Goal: Information Seeking & Learning: Find specific fact

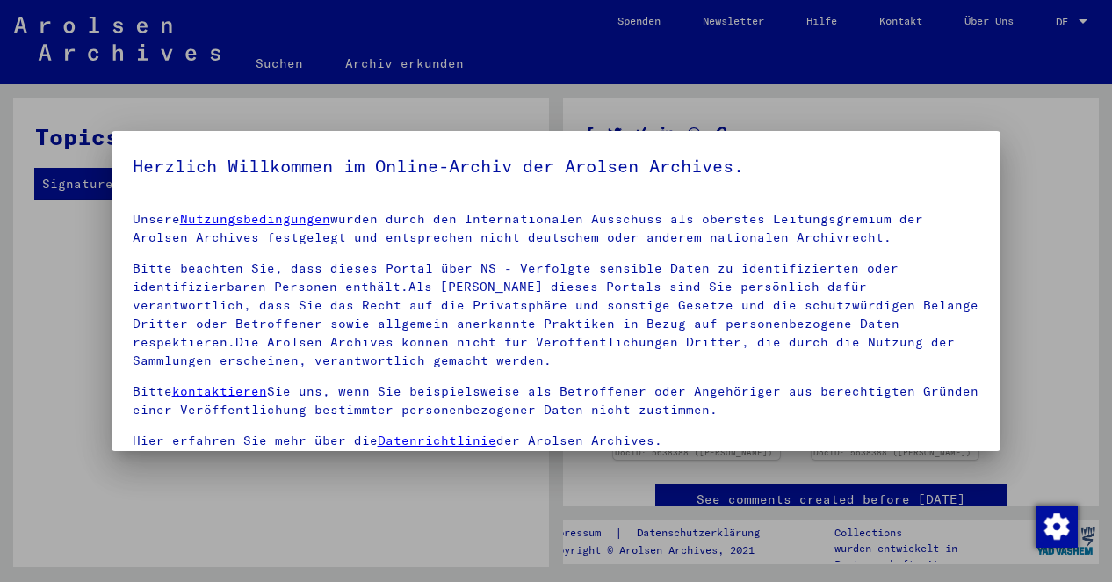
scroll to position [146, 0]
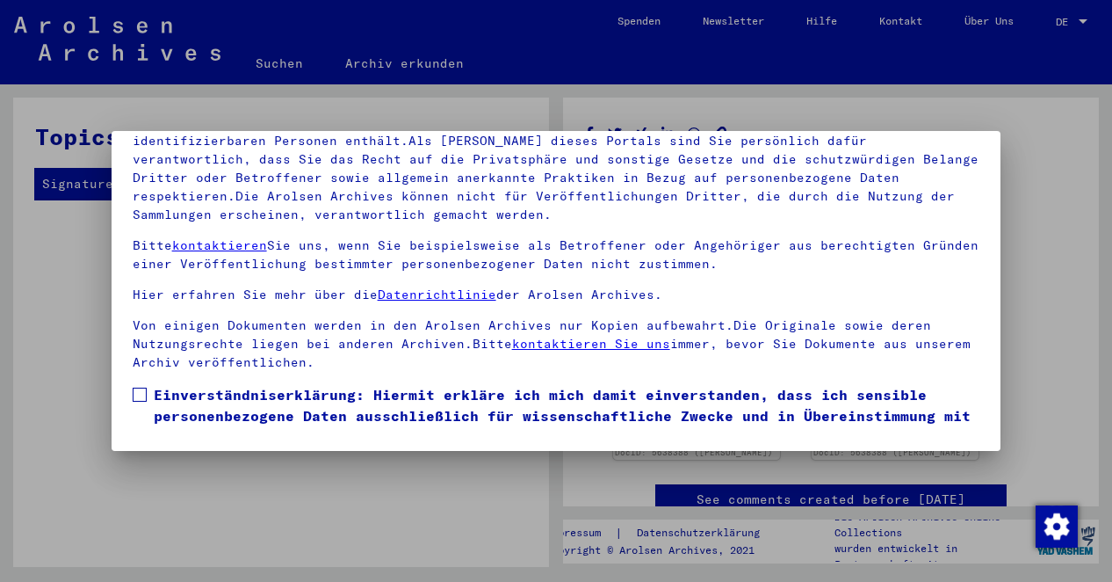
click at [959, 373] on mat-dialog-content "Unsere Nutzungsbedingungen wurden durch den Internationalen Ausschuss als obers…" at bounding box center [557, 241] width 890 height 378
click at [129, 393] on mat-dialog-content "Unsere Nutzungsbedingungen wurden durch den Internationalen Ausschuss als obers…" at bounding box center [557, 241] width 890 height 378
click at [133, 393] on span at bounding box center [140, 394] width 14 height 14
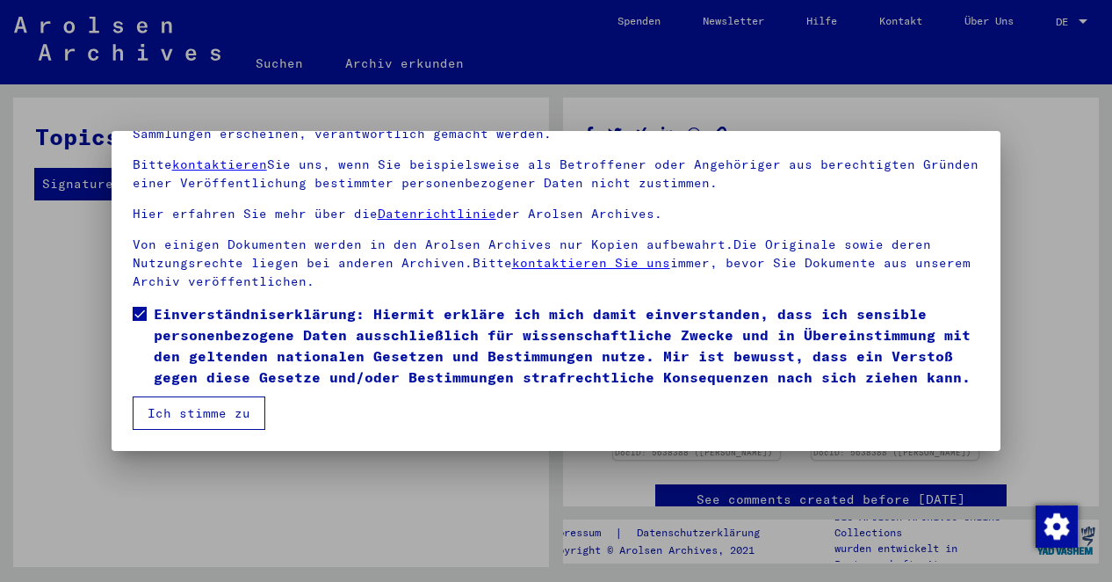
click at [192, 414] on button "Ich stimme zu" at bounding box center [199, 412] width 133 height 33
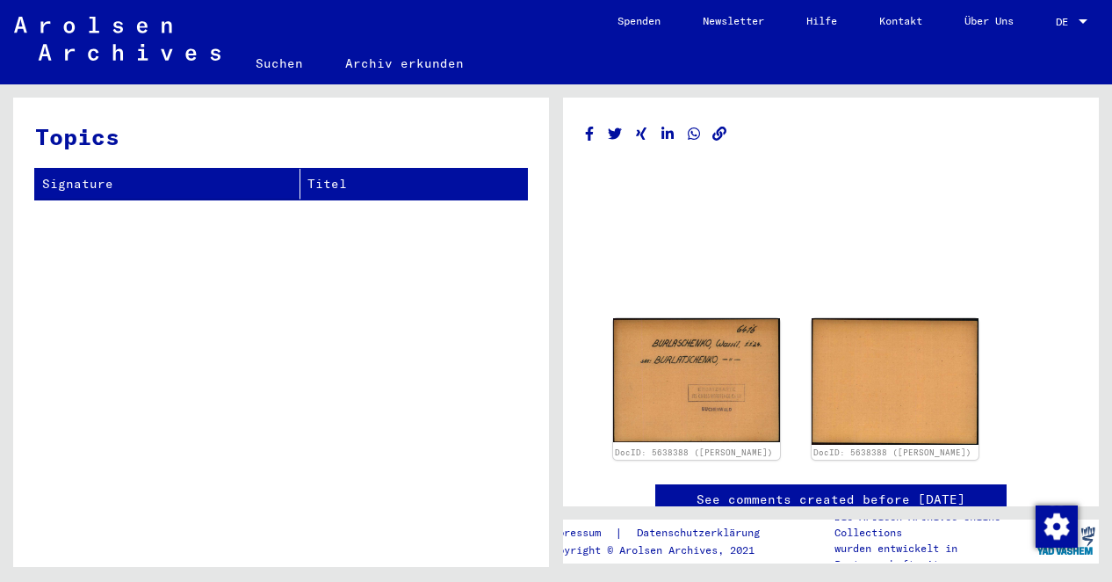
click at [1084, 20] on div at bounding box center [1083, 21] width 9 height 4
click at [1059, 59] on span "Deutsch" at bounding box center [1038, 62] width 43 height 13
drag, startPoint x: 1059, startPoint y: 59, endPoint x: 1076, endPoint y: 29, distance: 34.7
click at [1061, 52] on mat-toolbar "Suchen Archiv erkunden Detailfragen/-infos zu den Dokumenten? Stelle hier einen…" at bounding box center [556, 42] width 1112 height 84
click at [1078, 21] on div at bounding box center [1083, 22] width 16 height 12
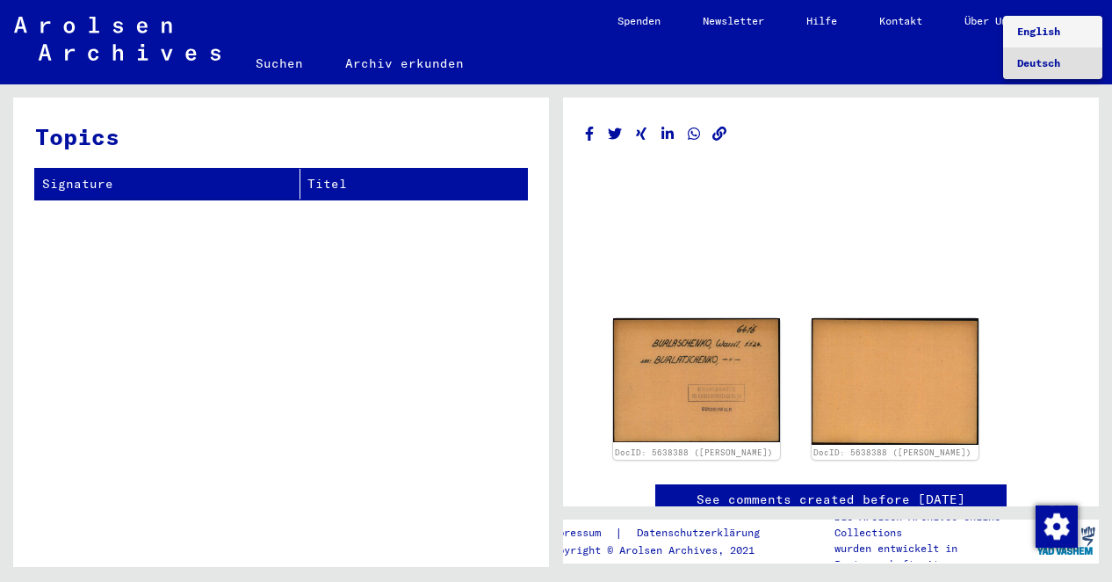
click at [1054, 31] on span "English" at bounding box center [1038, 31] width 43 height 13
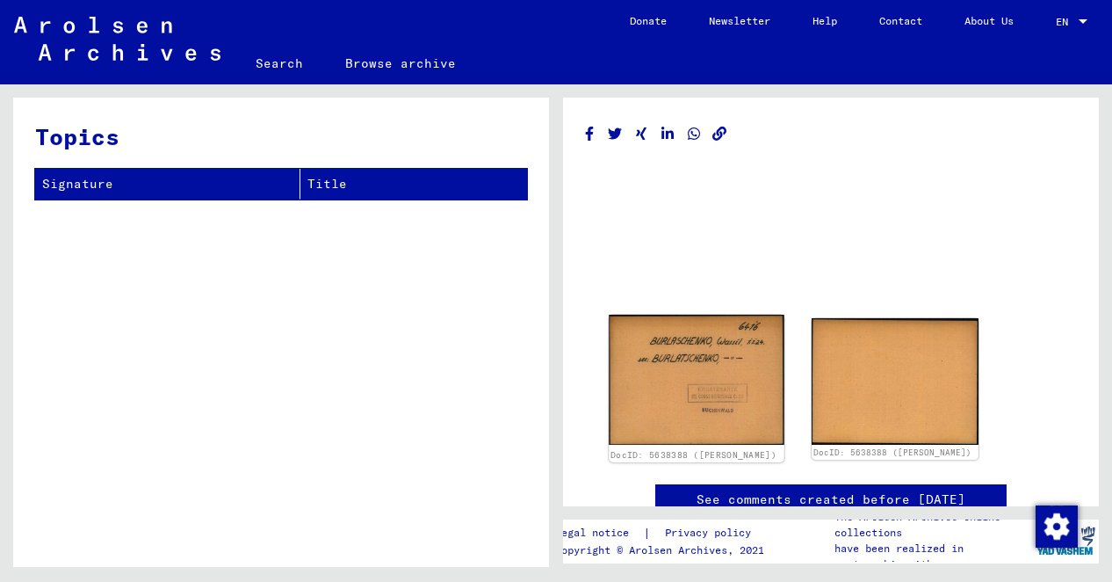
click at [652, 369] on img at bounding box center [697, 380] width 176 height 130
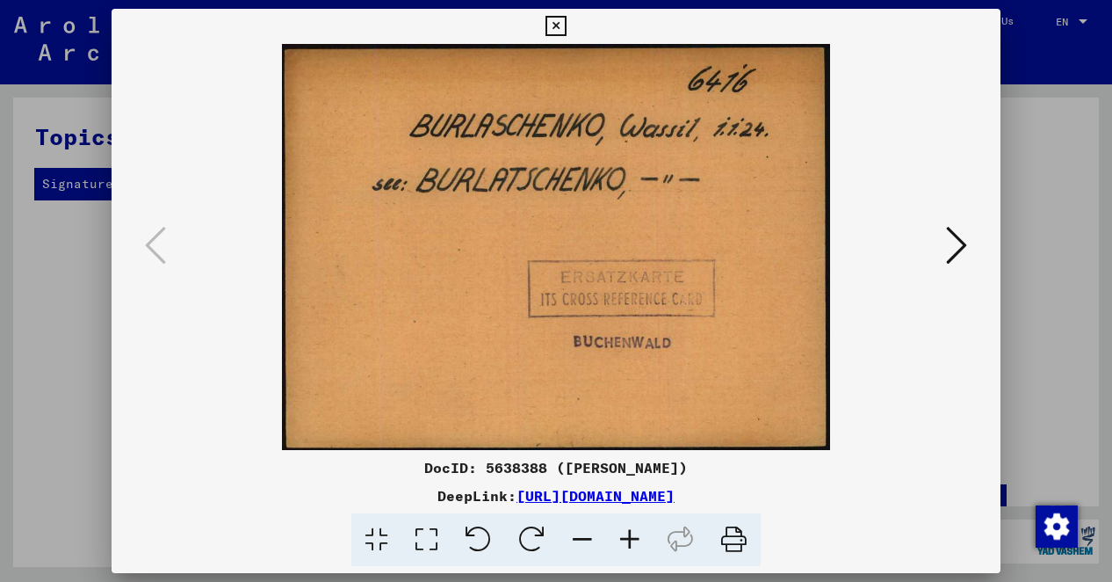
click at [553, 31] on icon at bounding box center [556, 26] width 20 height 21
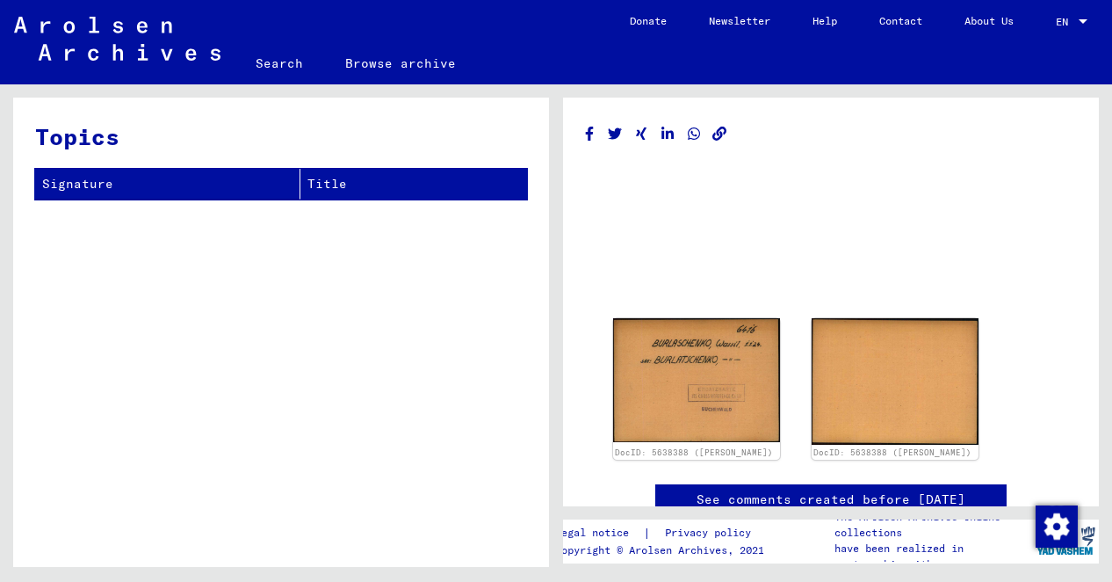
click at [269, 63] on link "Search" at bounding box center [280, 63] width 90 height 42
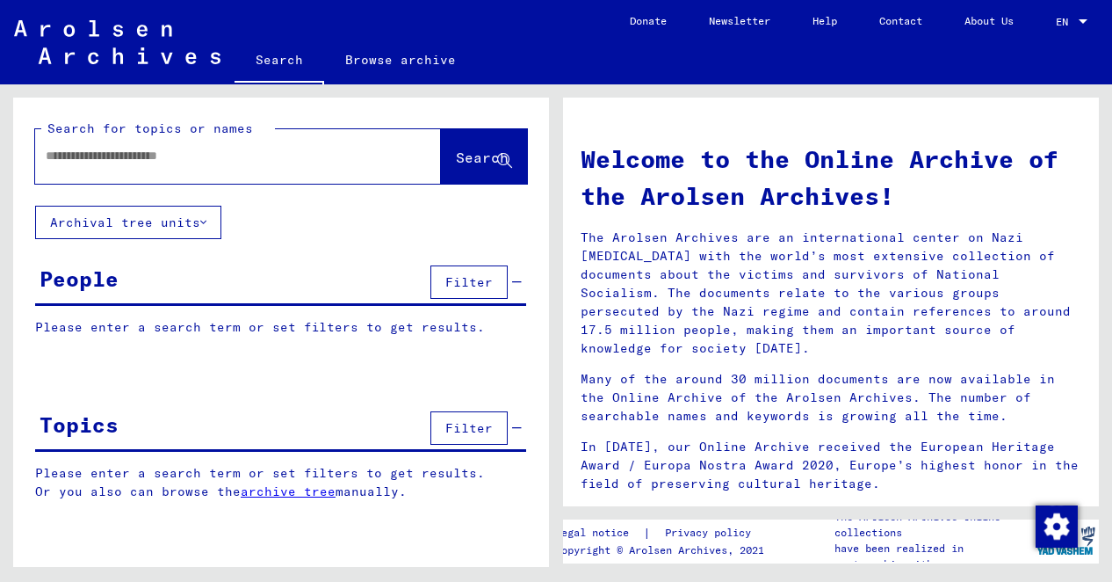
click at [201, 167] on div at bounding box center [211, 156] width 353 height 40
click at [194, 159] on input "text" at bounding box center [217, 156] width 343 height 18
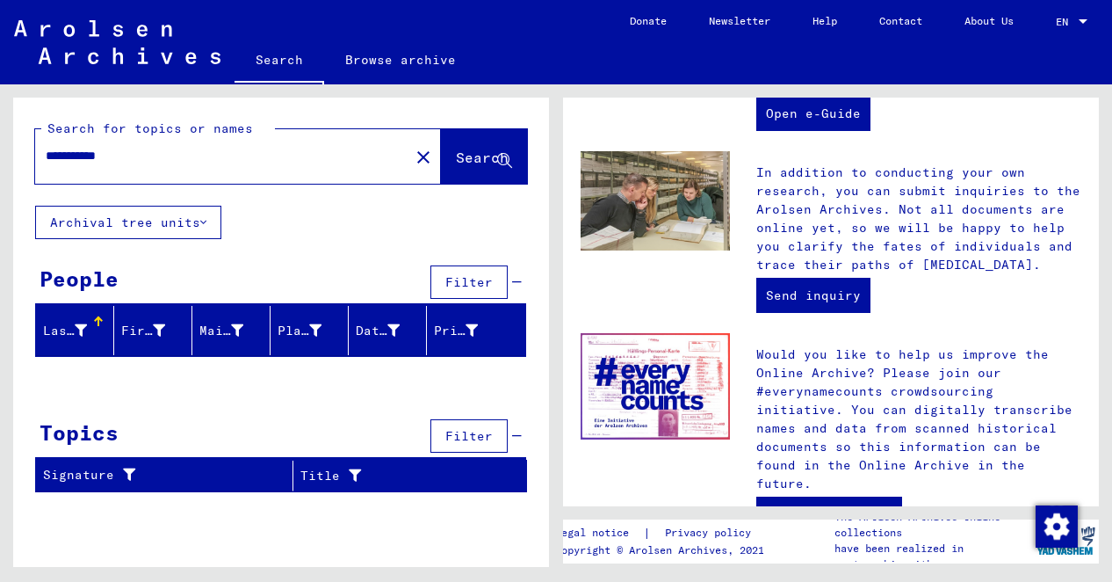
scroll to position [703, 0]
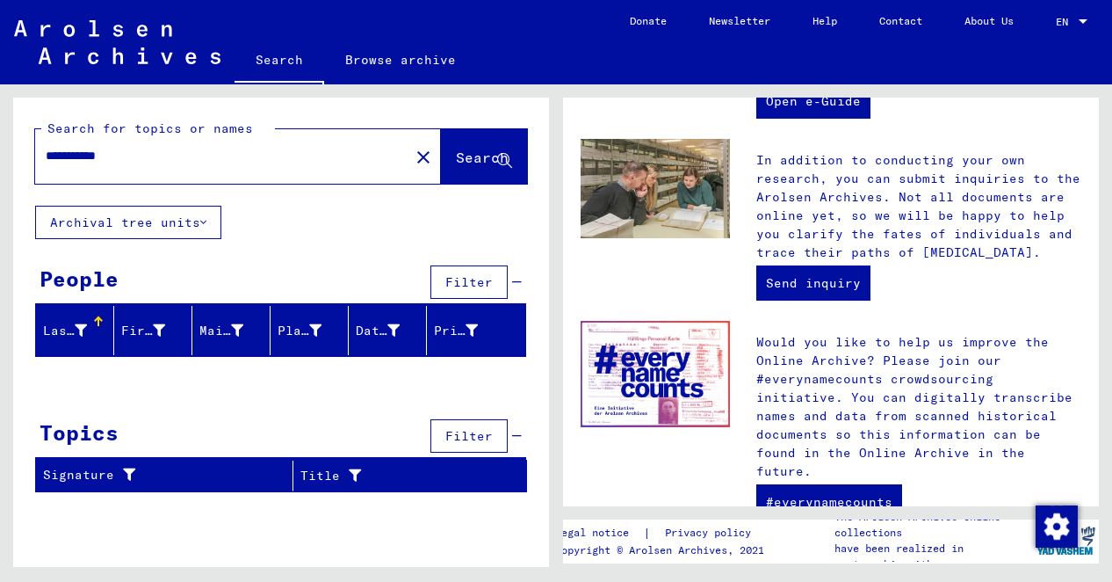
click at [107, 156] on input "**********" at bounding box center [217, 156] width 343 height 18
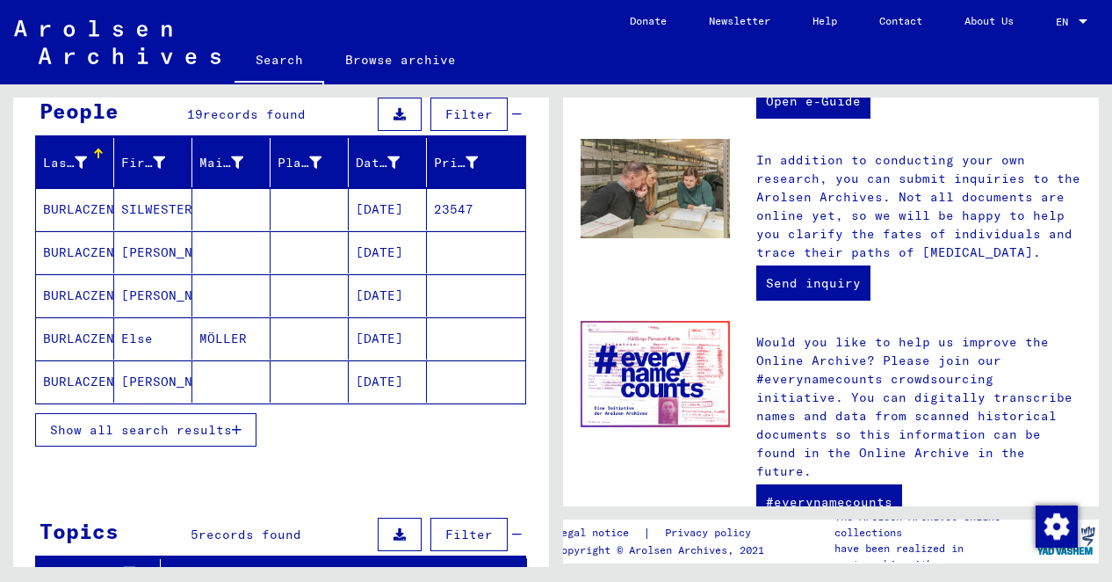
scroll to position [176, 0]
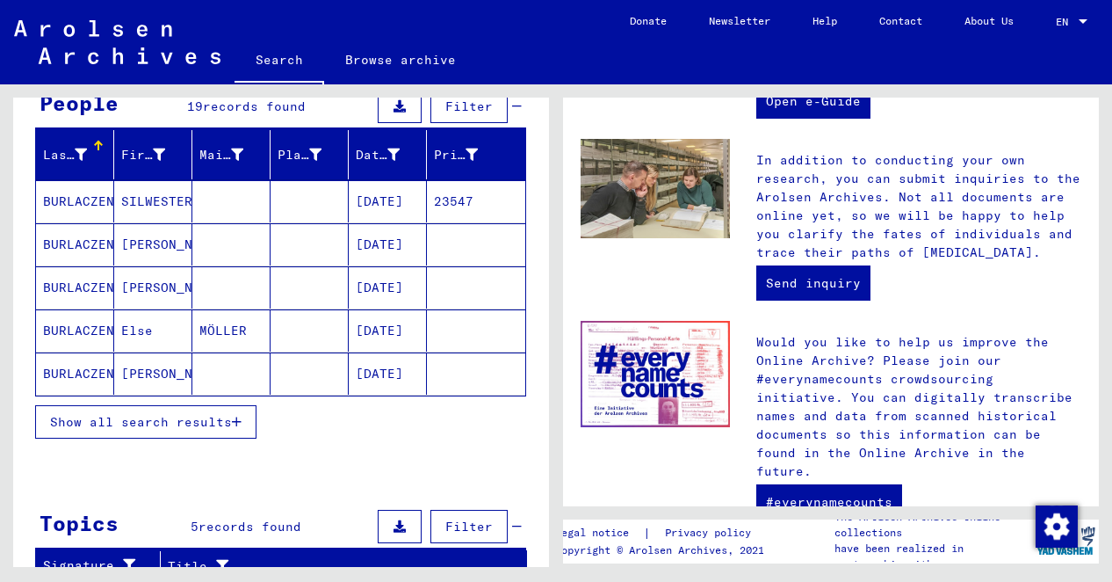
click at [105, 237] on mat-cell "BURLACZENKO" at bounding box center [75, 244] width 78 height 42
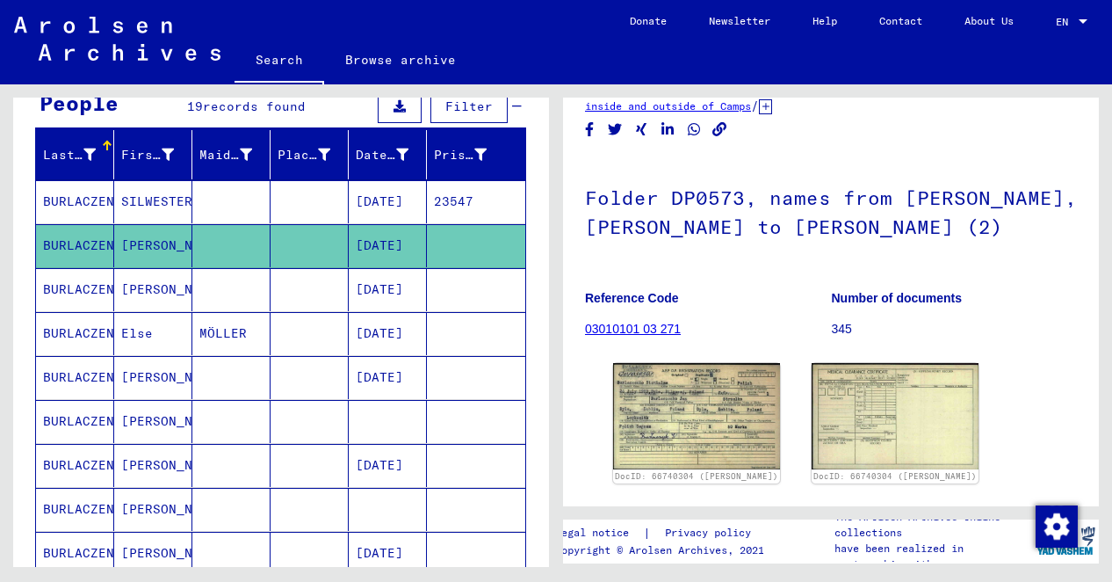
scroll to position [88, 0]
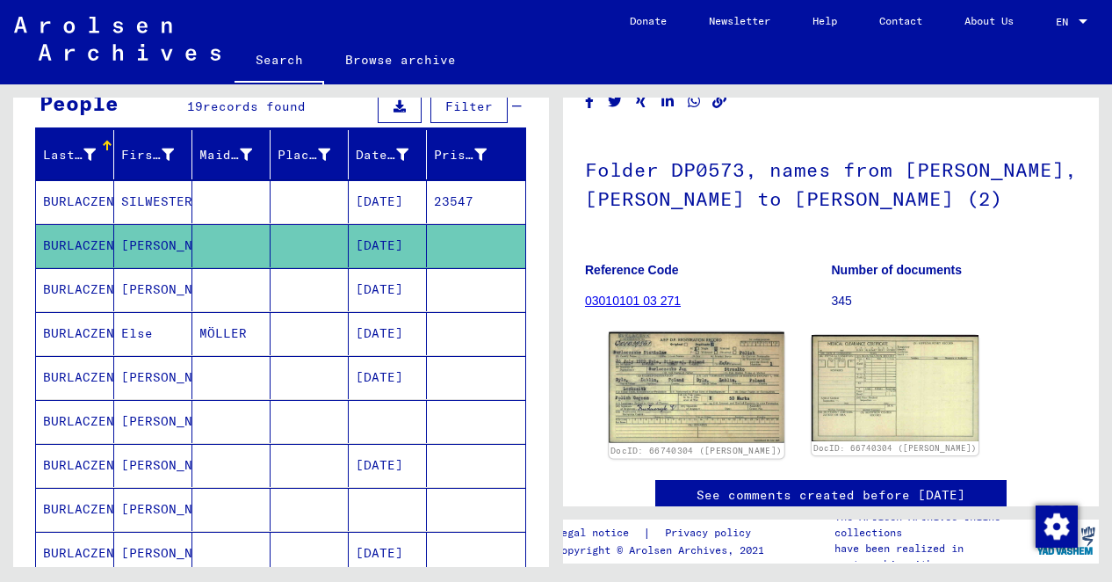
click at [662, 376] on img at bounding box center [697, 387] width 176 height 111
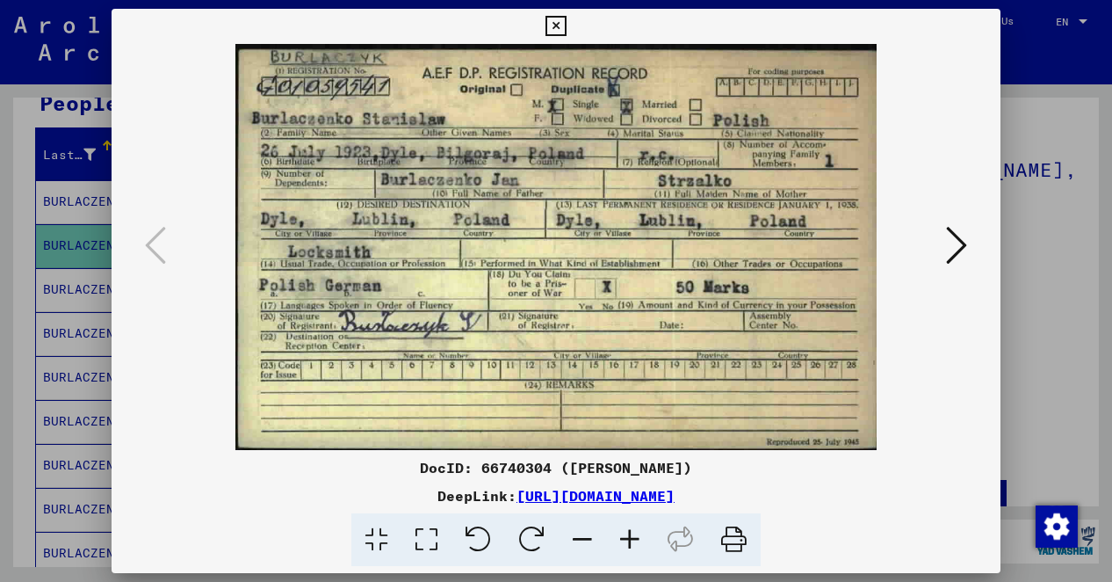
click at [557, 33] on icon at bounding box center [556, 26] width 20 height 21
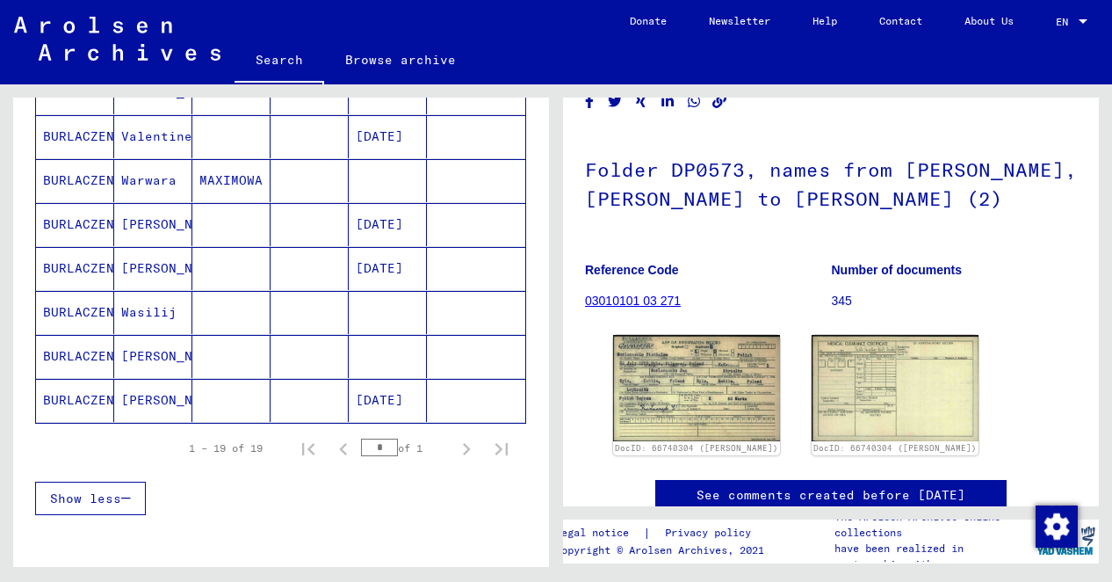
scroll to position [791, 0]
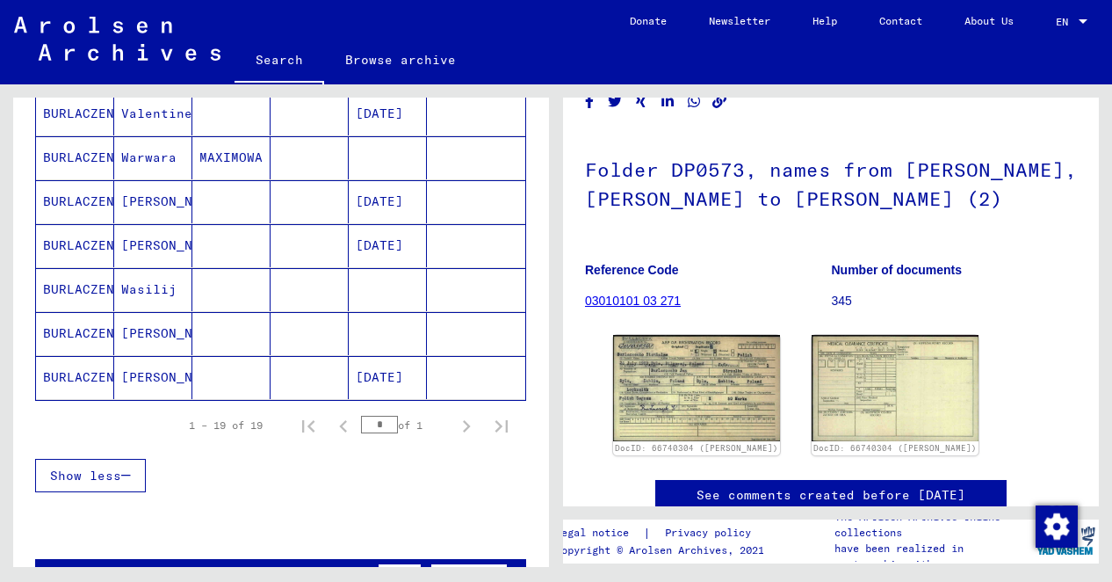
click at [93, 321] on mat-cell "BURLACZENKO" at bounding box center [75, 333] width 78 height 43
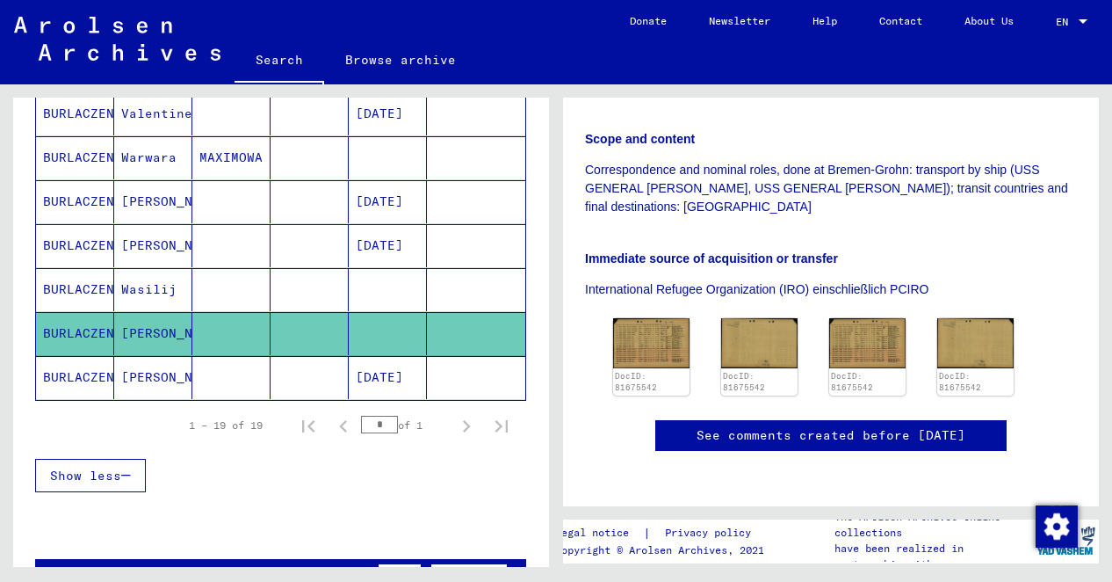
scroll to position [439, 0]
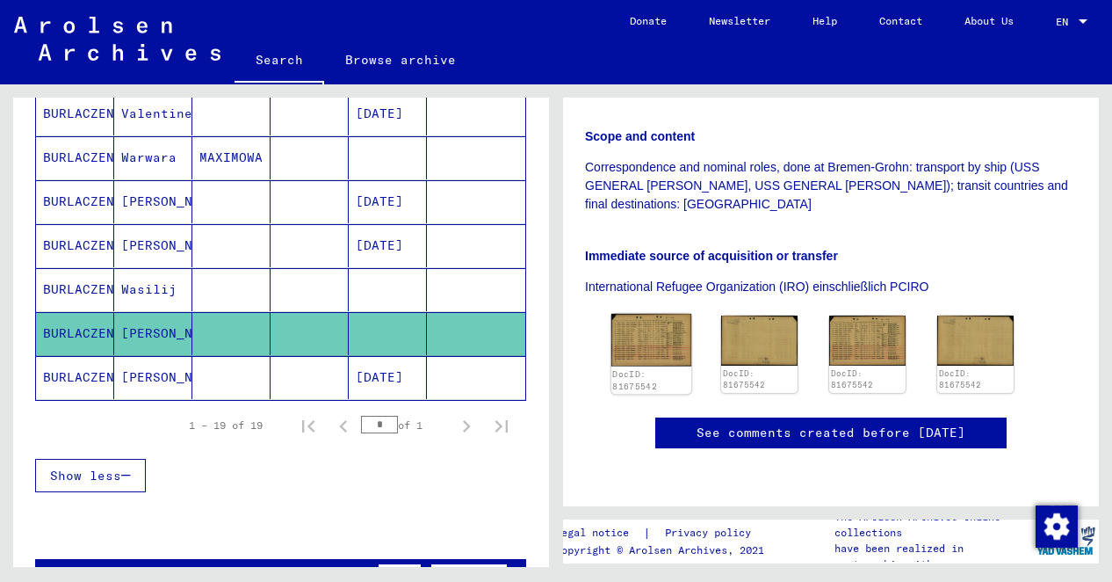
click at [635, 314] on img at bounding box center [652, 340] width 80 height 53
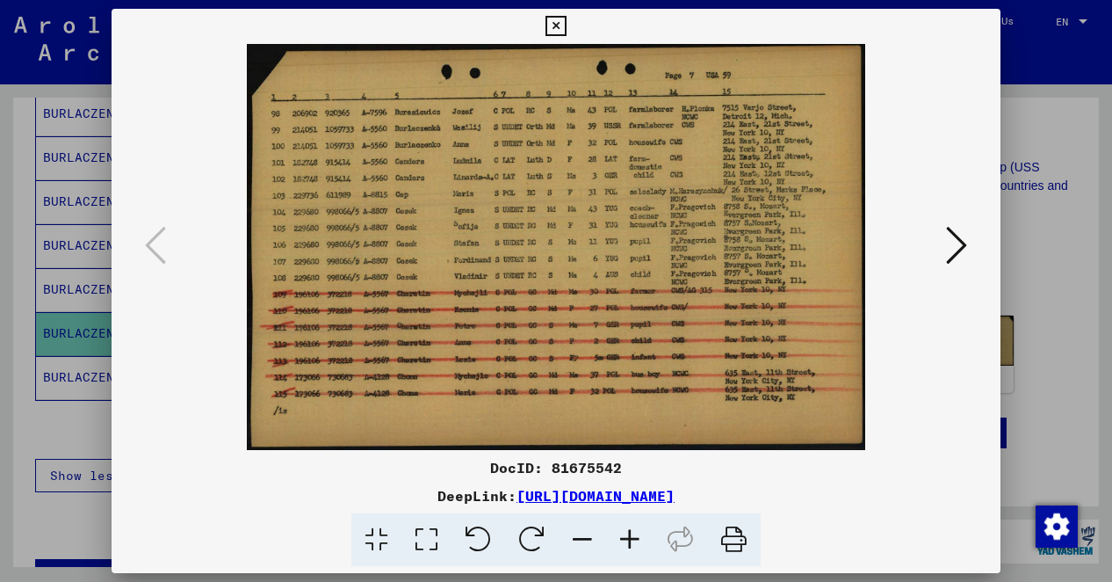
click at [955, 240] on icon at bounding box center [956, 245] width 21 height 42
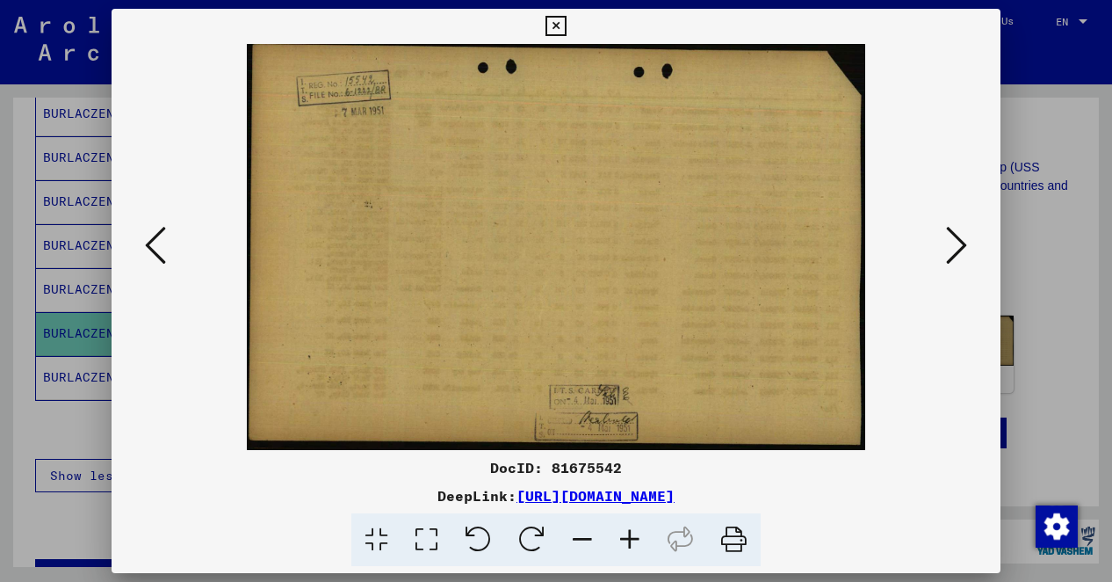
click at [955, 240] on icon at bounding box center [956, 245] width 21 height 42
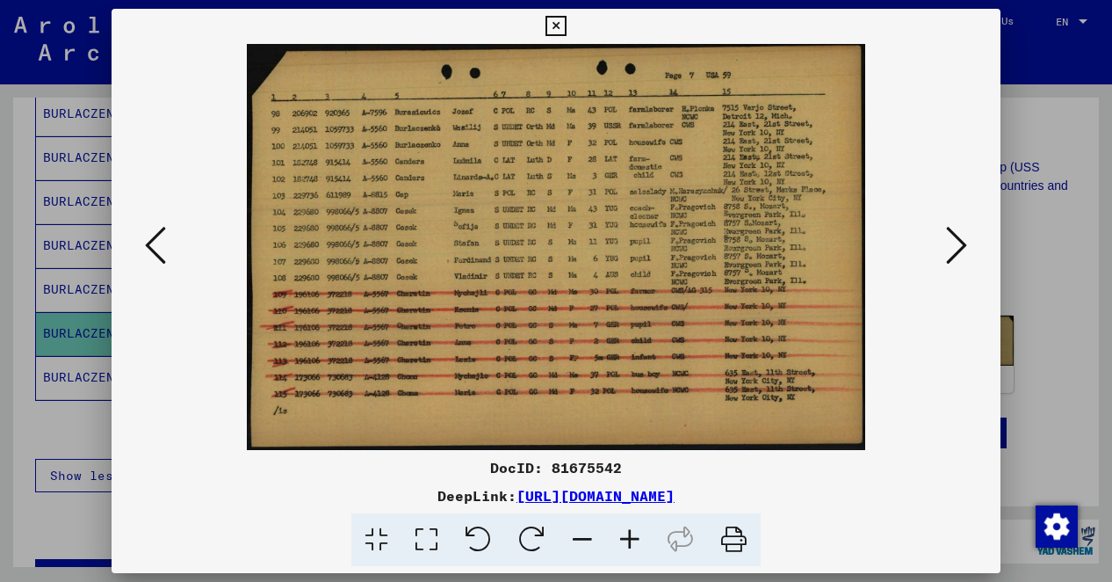
drag, startPoint x: 558, startPoint y: 496, endPoint x: 844, endPoint y: 510, distance: 286.8
click at [833, 545] on div at bounding box center [557, 540] width 876 height 54
click at [559, 25] on icon at bounding box center [556, 26] width 20 height 21
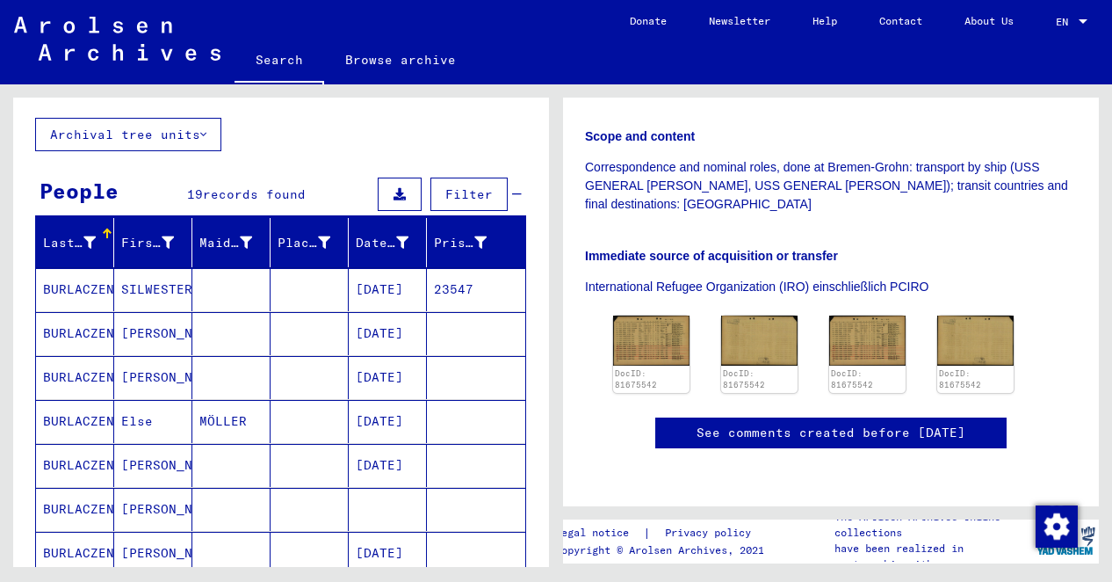
scroll to position [0, 0]
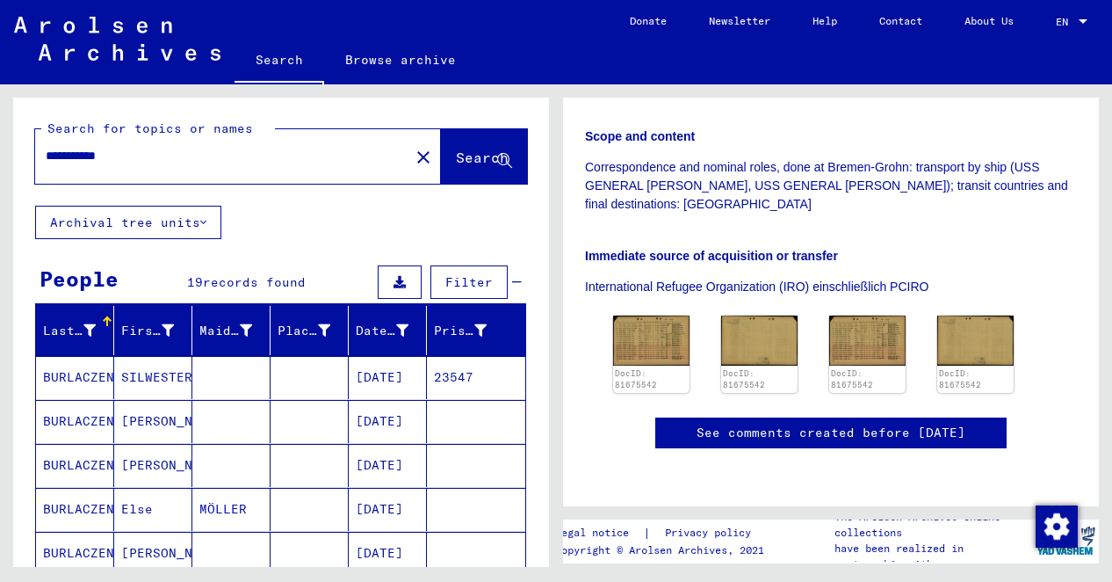
click at [144, 173] on div "**********" at bounding box center [217, 156] width 364 height 40
drag, startPoint x: 144, startPoint y: 173, endPoint x: 142, endPoint y: 159, distance: 14.2
click at [142, 159] on input "**********" at bounding box center [222, 156] width 353 height 18
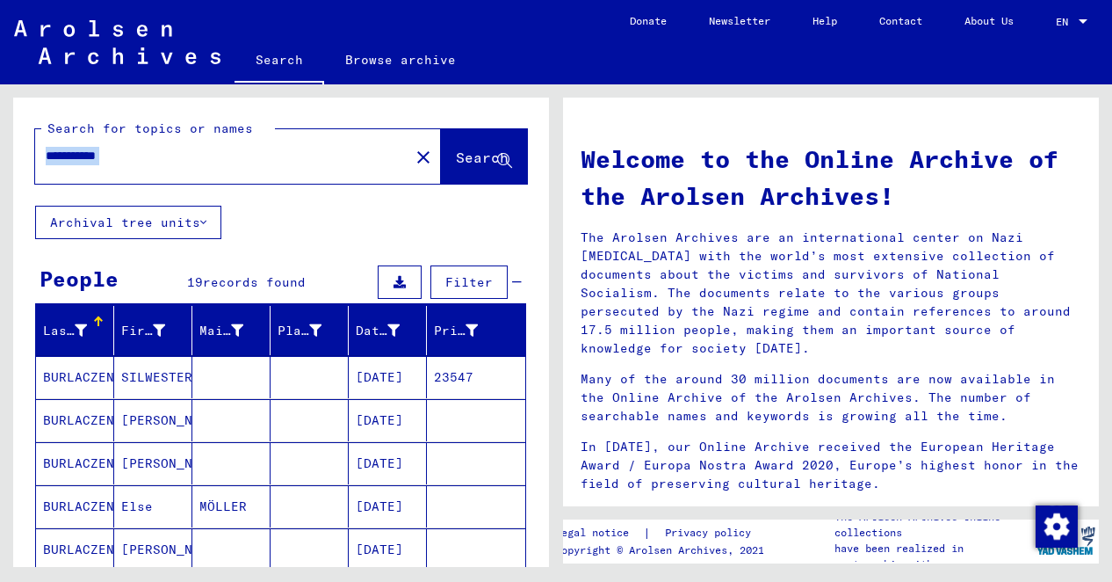
click at [222, 161] on input "**********" at bounding box center [217, 156] width 343 height 18
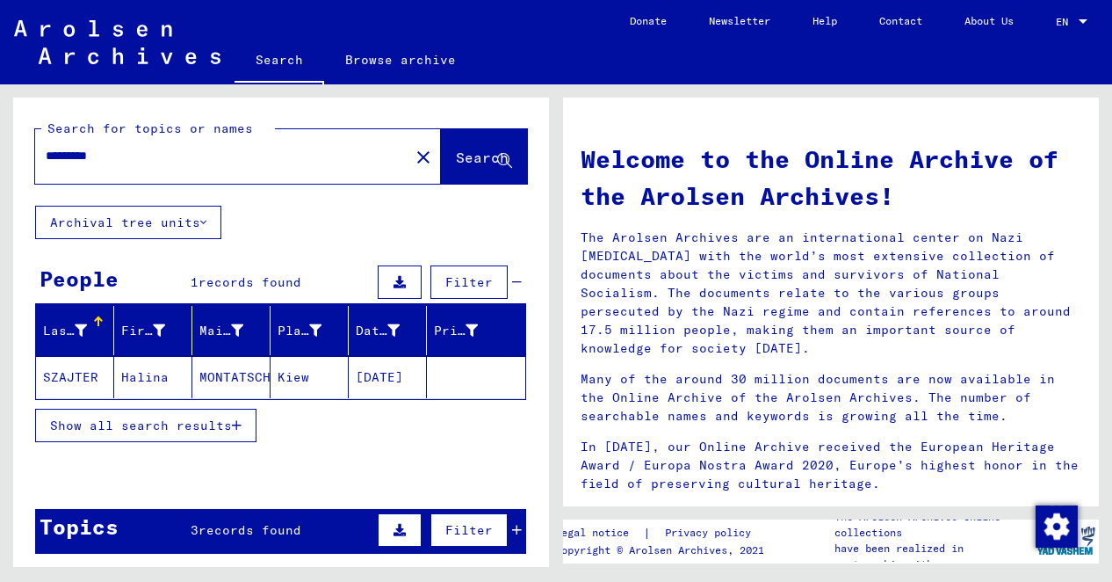
click at [215, 419] on span "Show all search results" at bounding box center [141, 425] width 182 height 16
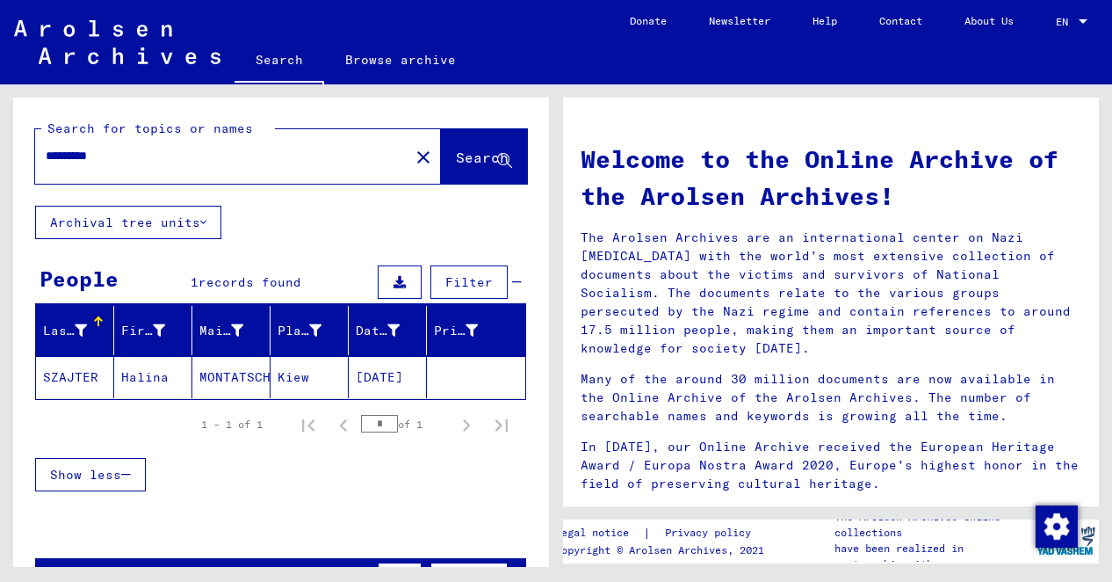
click at [124, 161] on input "*********" at bounding box center [217, 156] width 343 height 18
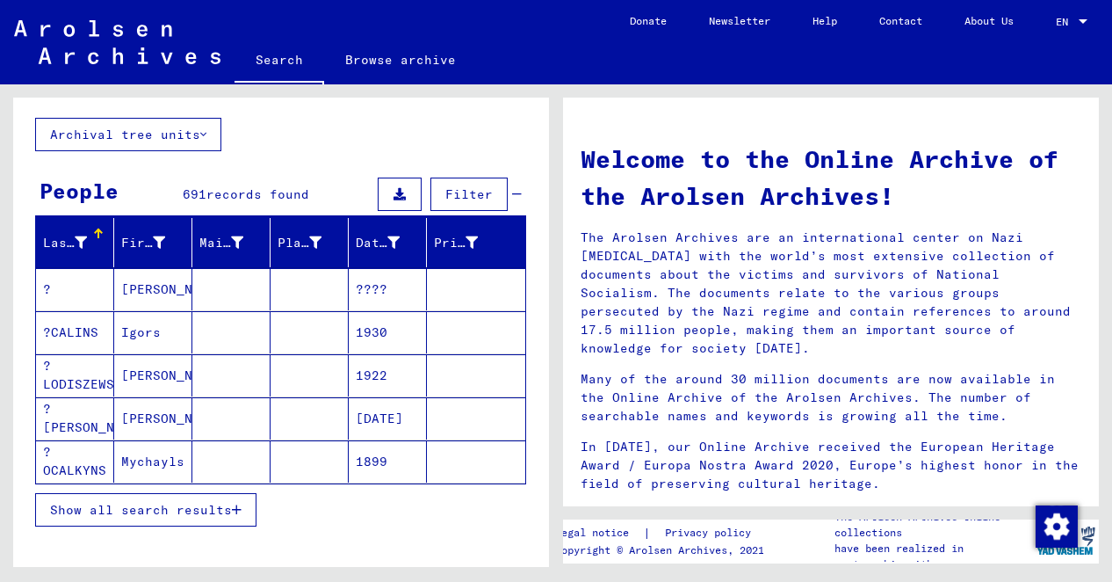
scroll to position [176, 0]
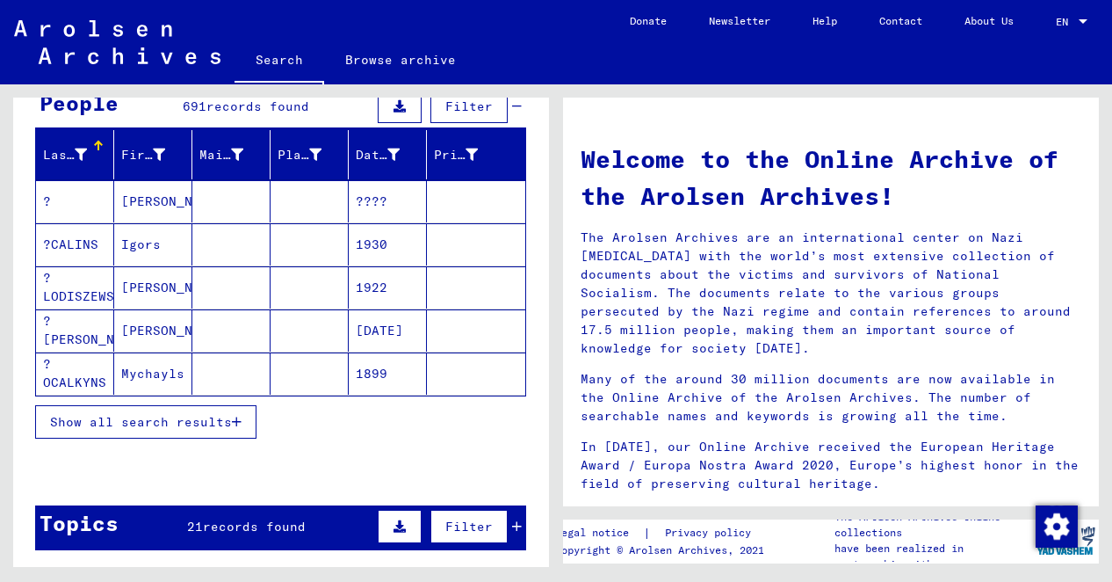
click at [185, 414] on span "Show all search results" at bounding box center [141, 422] width 182 height 16
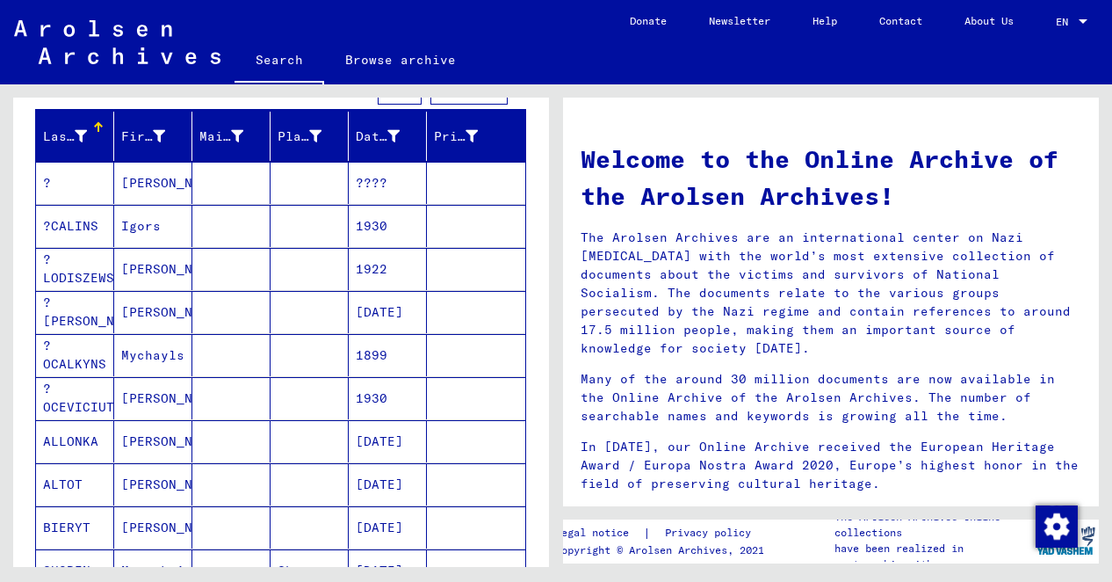
scroll to position [0, 0]
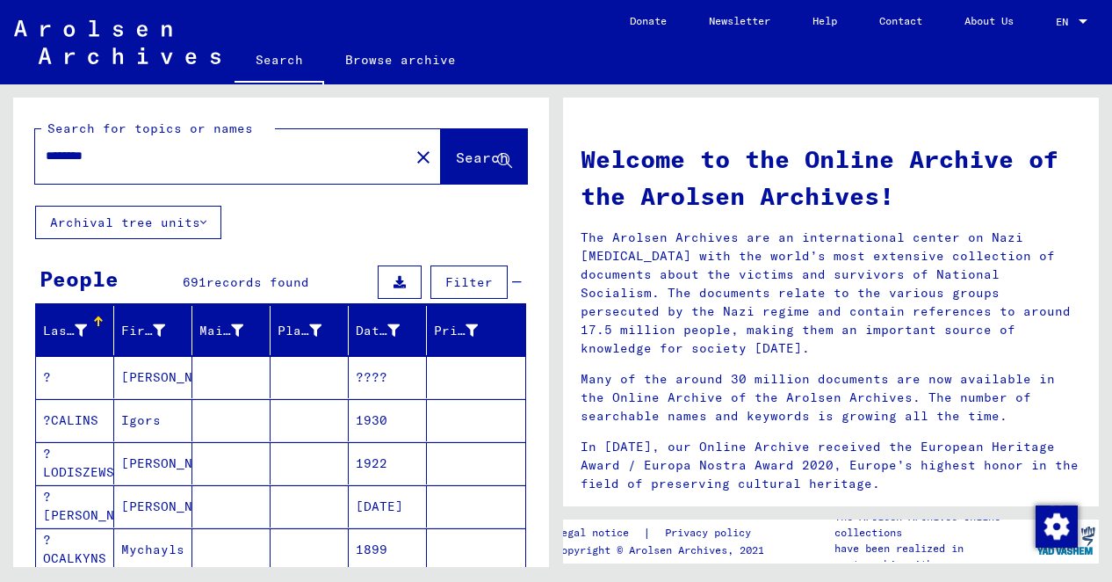
click at [146, 158] on input "********" at bounding box center [217, 156] width 343 height 18
type input "*"
type input "**********"
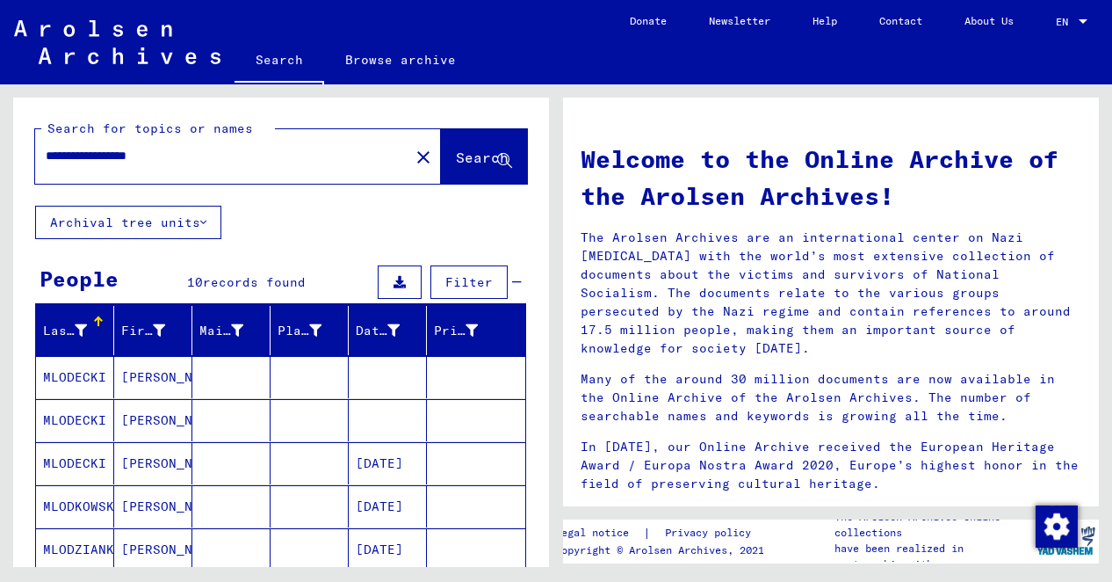
scroll to position [88, 0]
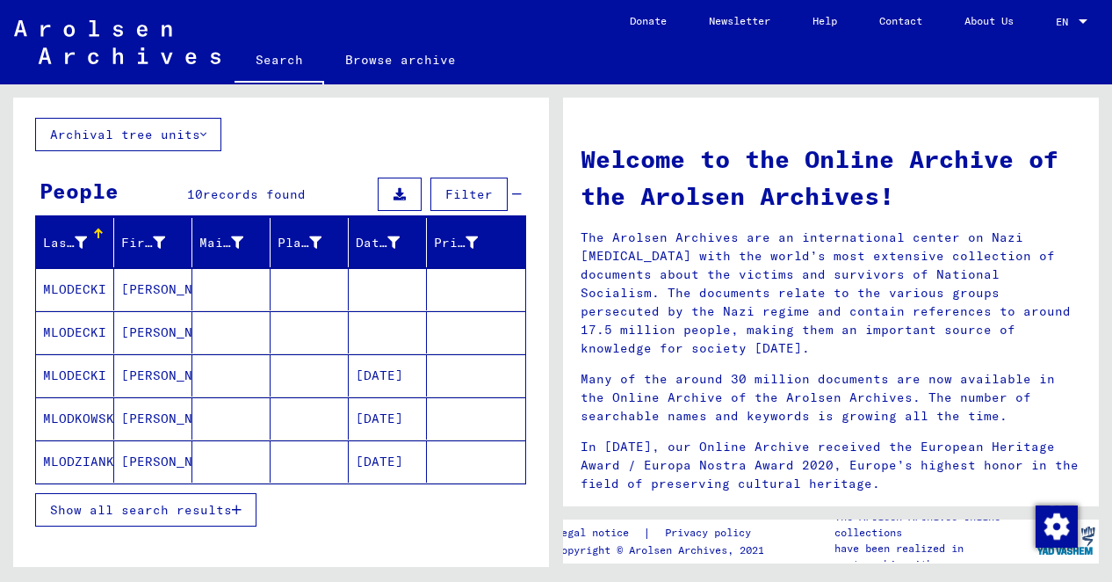
click at [139, 282] on mat-cell "[PERSON_NAME]" at bounding box center [153, 289] width 78 height 42
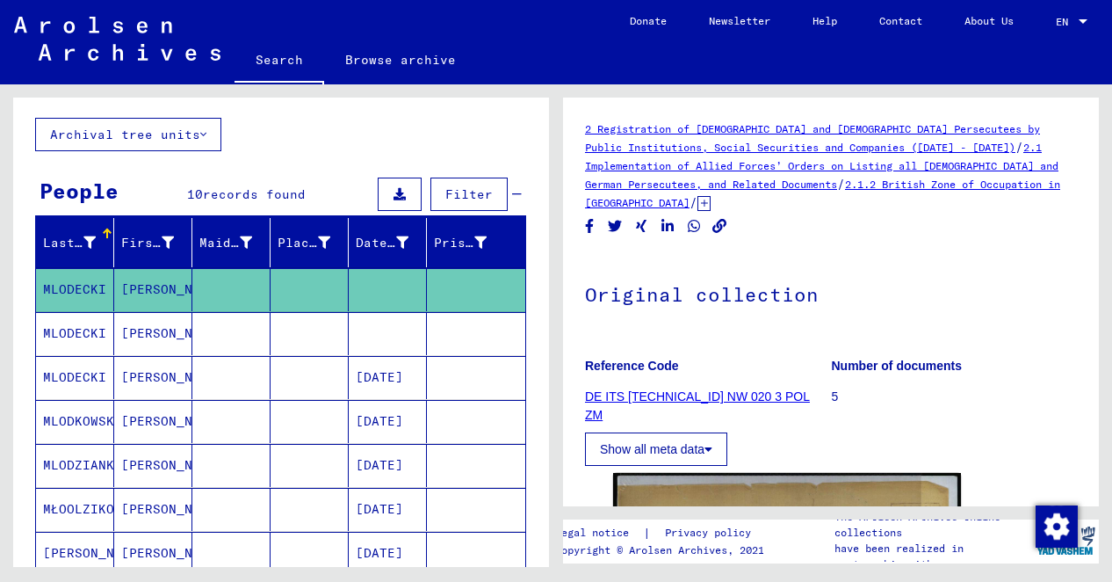
click at [98, 332] on mat-cell "MLODECKI" at bounding box center [75, 333] width 78 height 43
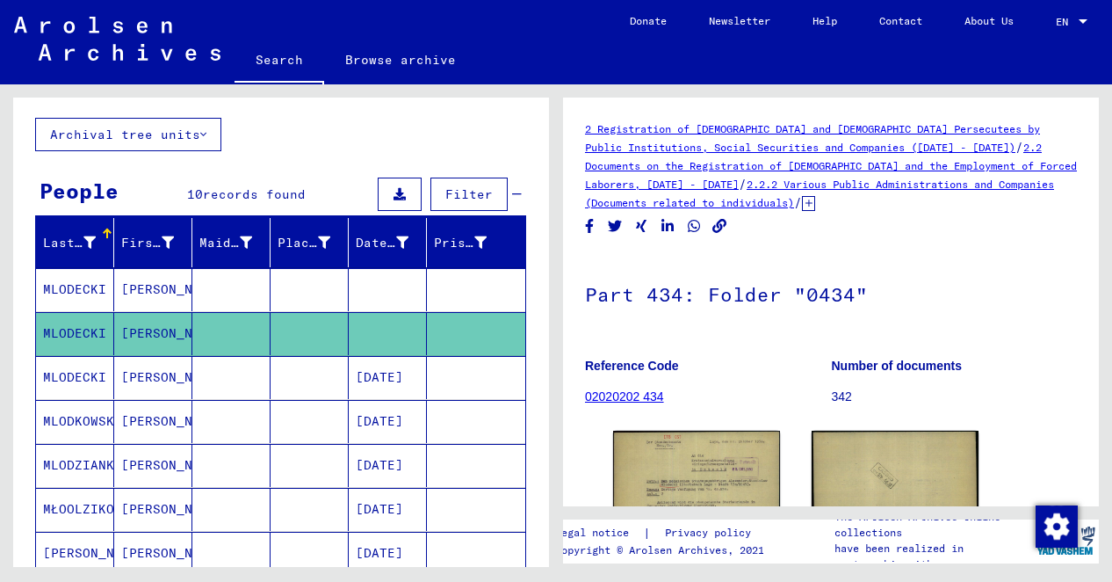
click at [135, 370] on mat-cell "[PERSON_NAME]" at bounding box center [153, 377] width 78 height 43
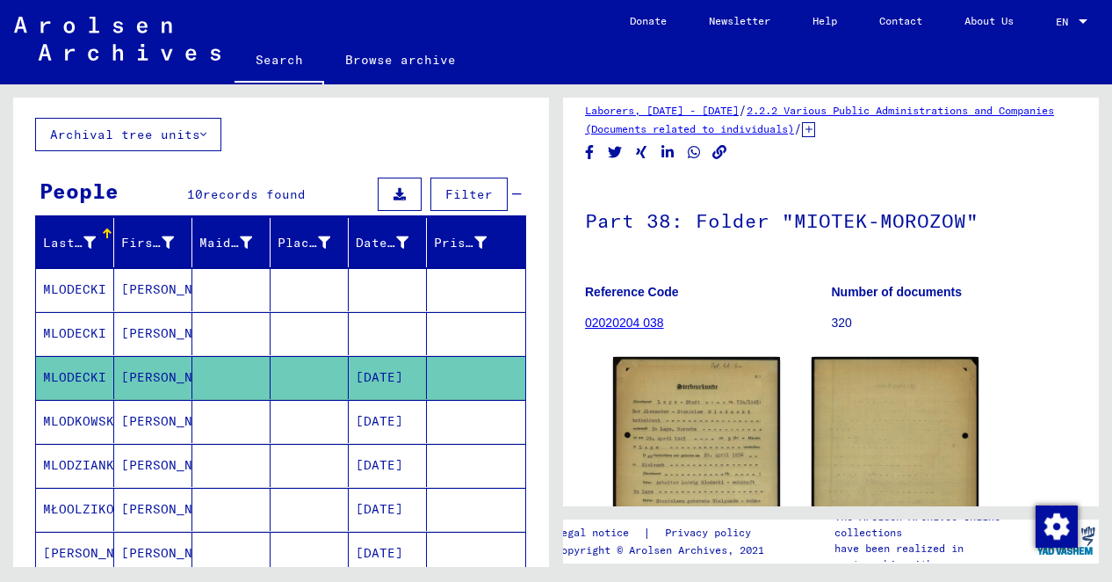
scroll to position [176, 0]
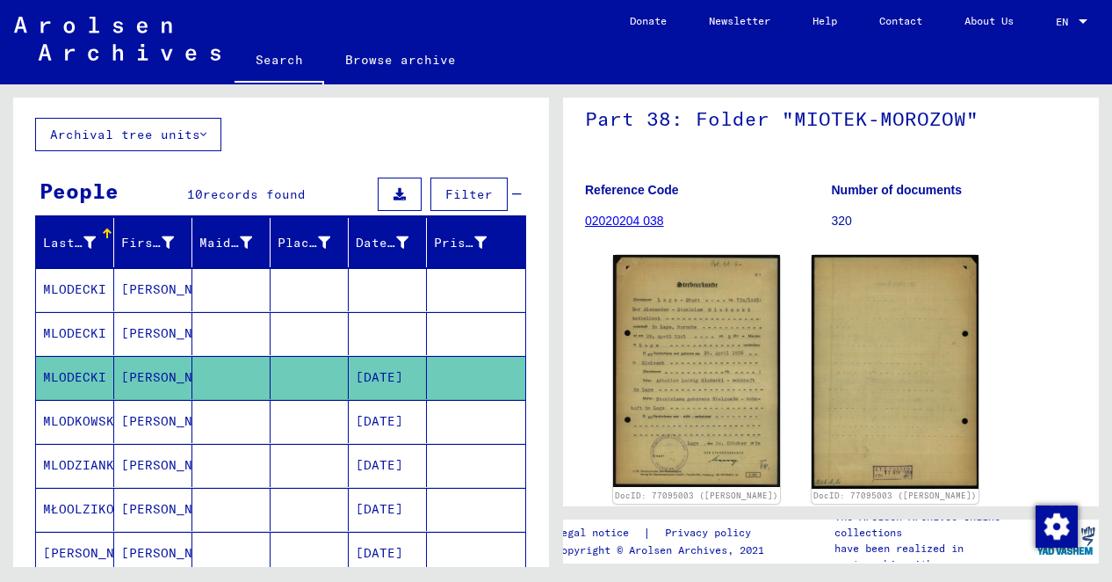
click at [134, 416] on mat-cell "[PERSON_NAME]" at bounding box center [153, 421] width 78 height 43
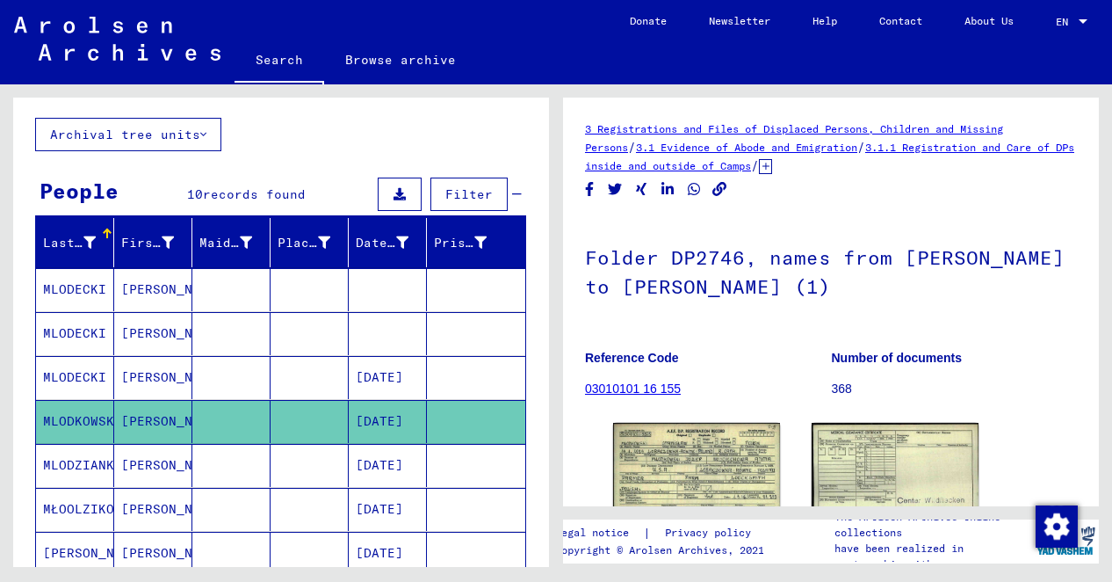
scroll to position [88, 0]
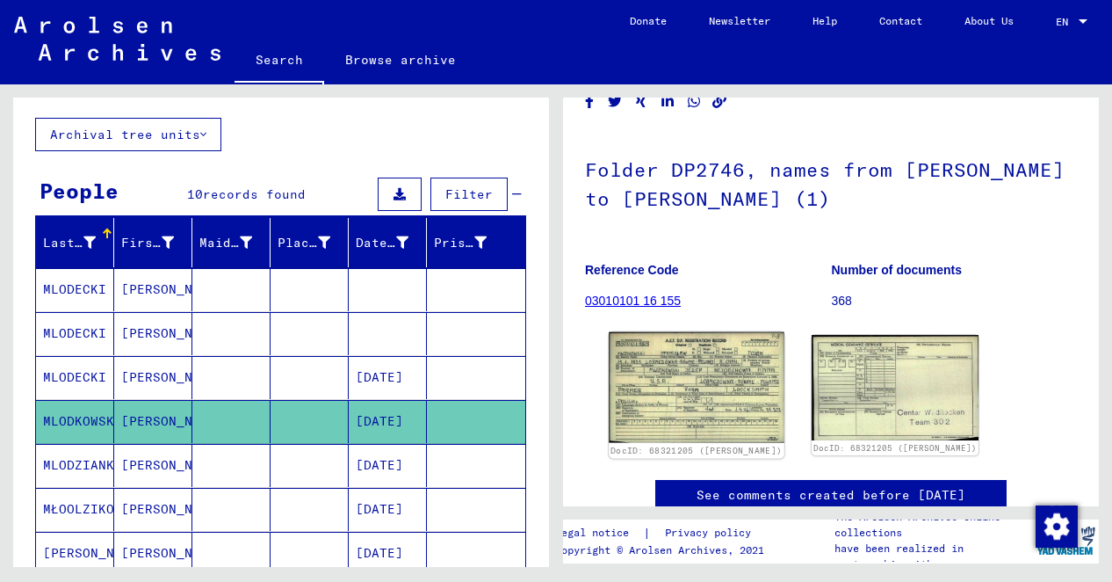
click at [734, 370] on img at bounding box center [697, 387] width 176 height 111
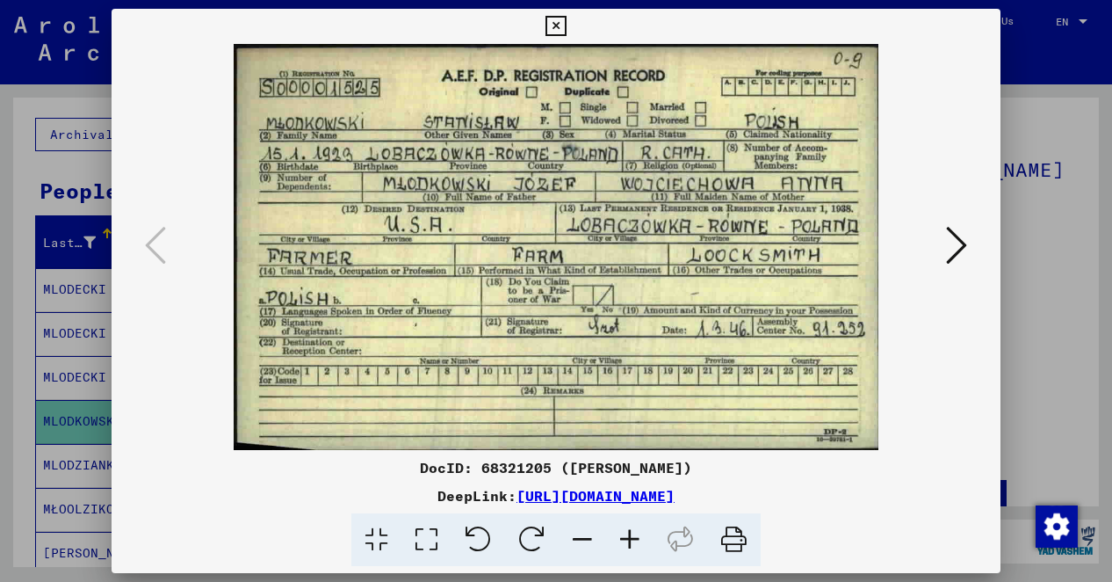
click at [954, 242] on icon at bounding box center [956, 245] width 21 height 42
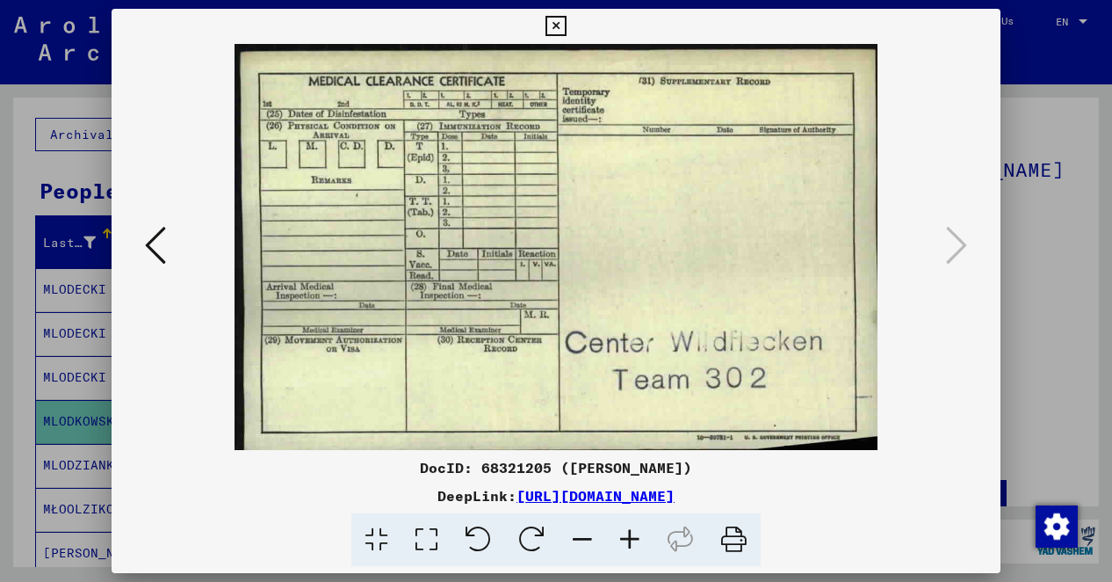
click at [552, 27] on icon at bounding box center [556, 26] width 20 height 21
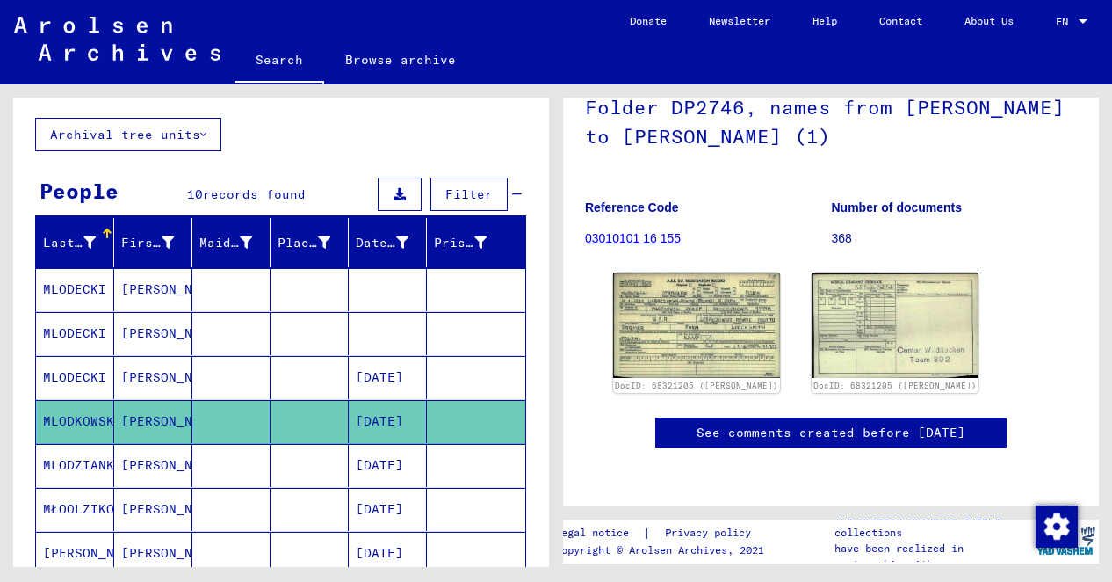
scroll to position [351, 0]
click at [128, 456] on mat-cell "[PERSON_NAME]" at bounding box center [153, 465] width 78 height 43
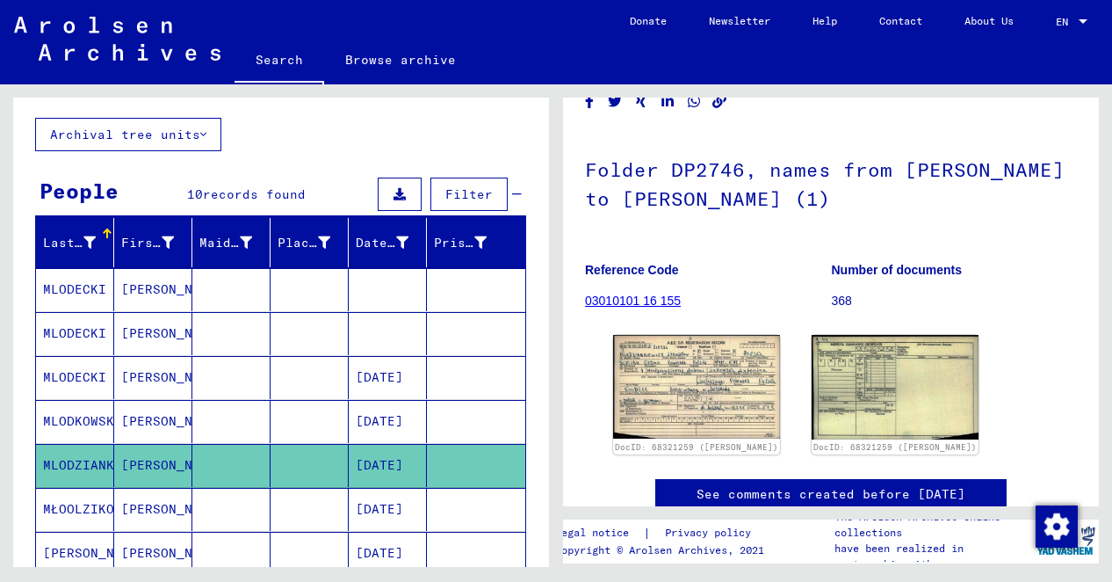
scroll to position [176, 0]
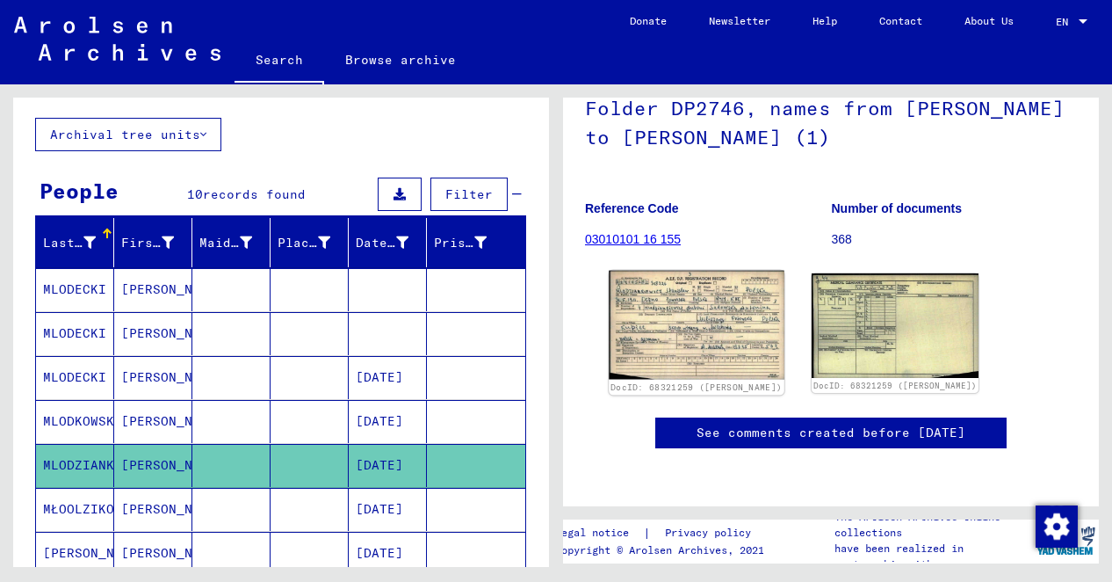
click at [680, 307] on img at bounding box center [697, 325] width 176 height 108
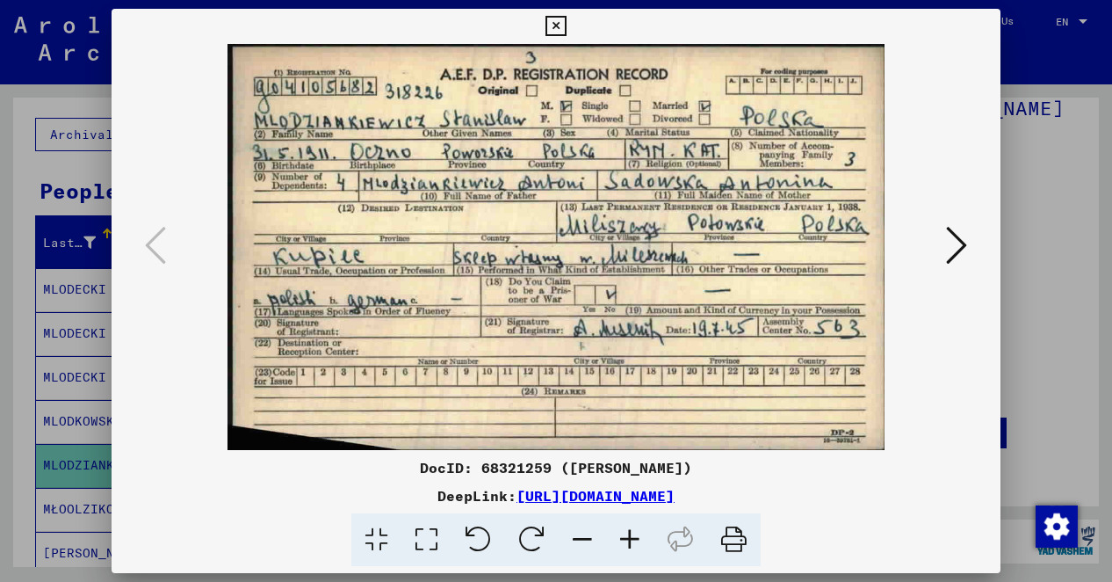
drag, startPoint x: 786, startPoint y: 482, endPoint x: 790, endPoint y: 495, distance: 12.8
click at [547, 23] on icon at bounding box center [556, 26] width 20 height 21
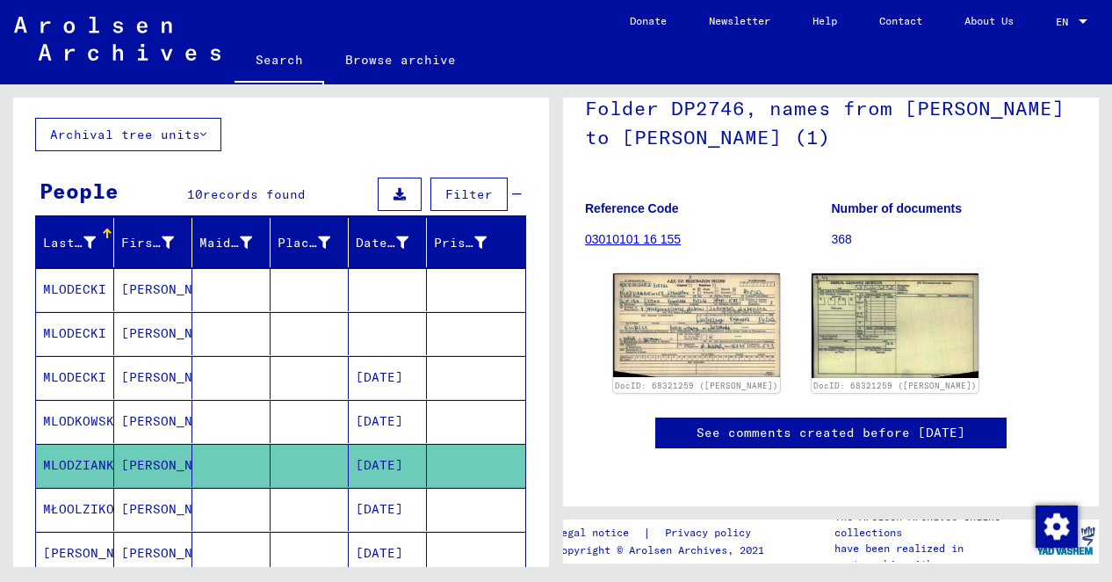
click at [156, 415] on mat-cell "[PERSON_NAME]" at bounding box center [153, 421] width 78 height 43
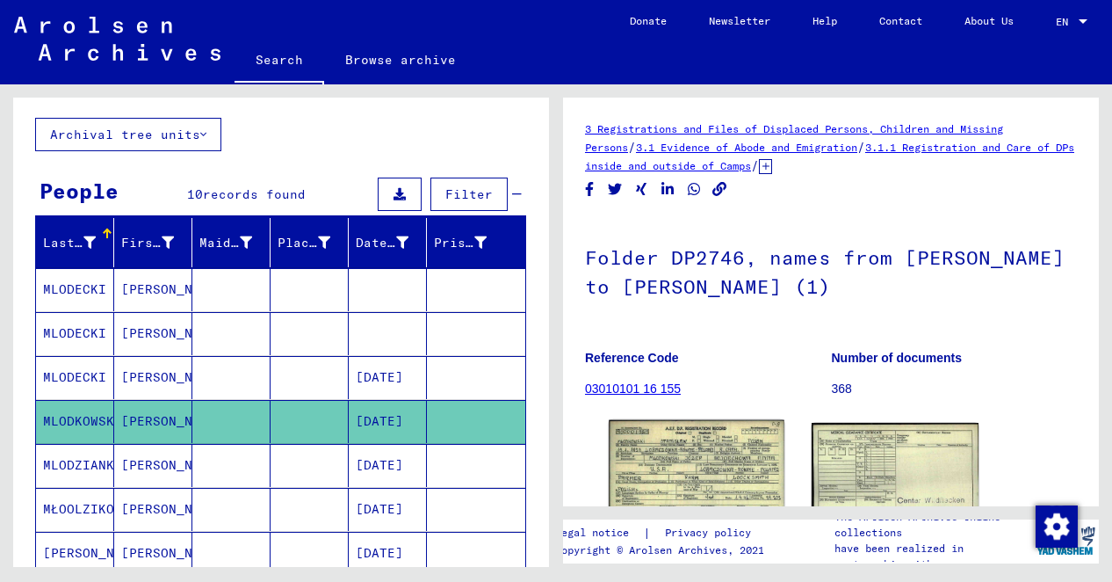
click at [701, 470] on img at bounding box center [697, 475] width 176 height 111
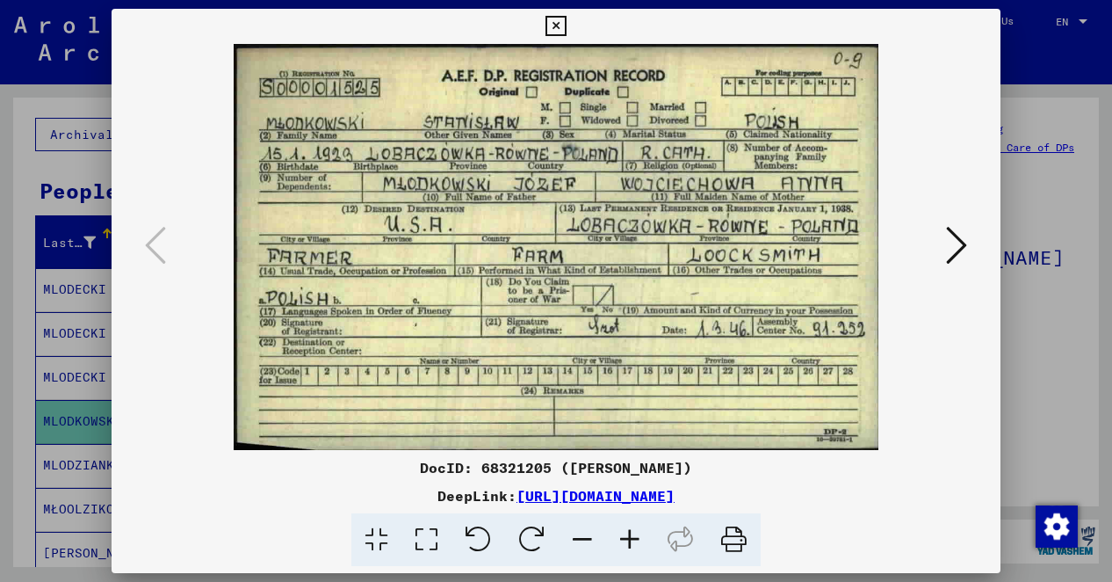
click at [547, 31] on icon at bounding box center [556, 26] width 20 height 21
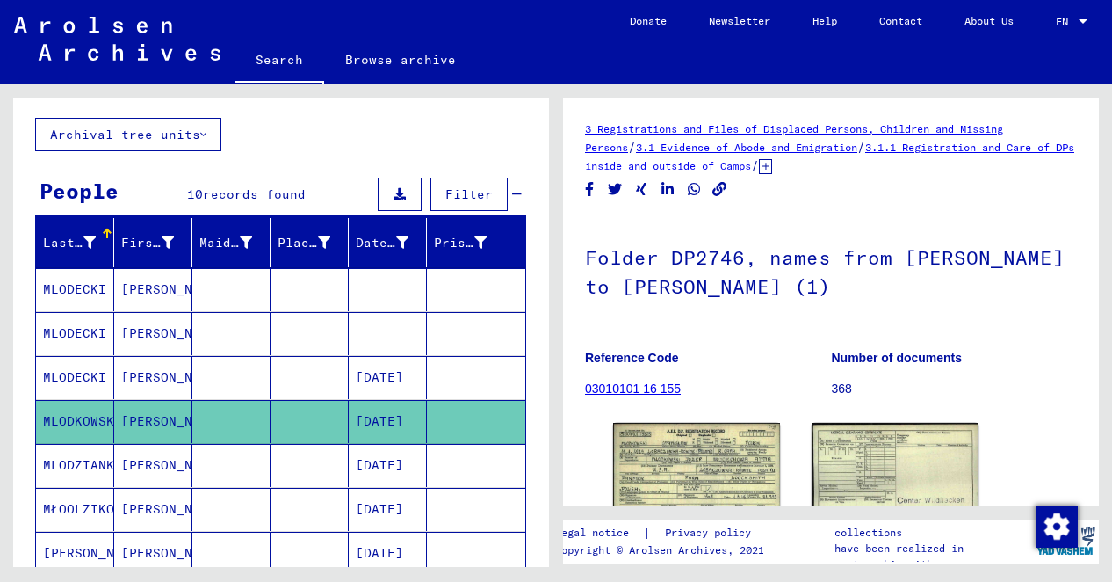
click at [148, 466] on mat-cell "[PERSON_NAME]" at bounding box center [153, 465] width 78 height 43
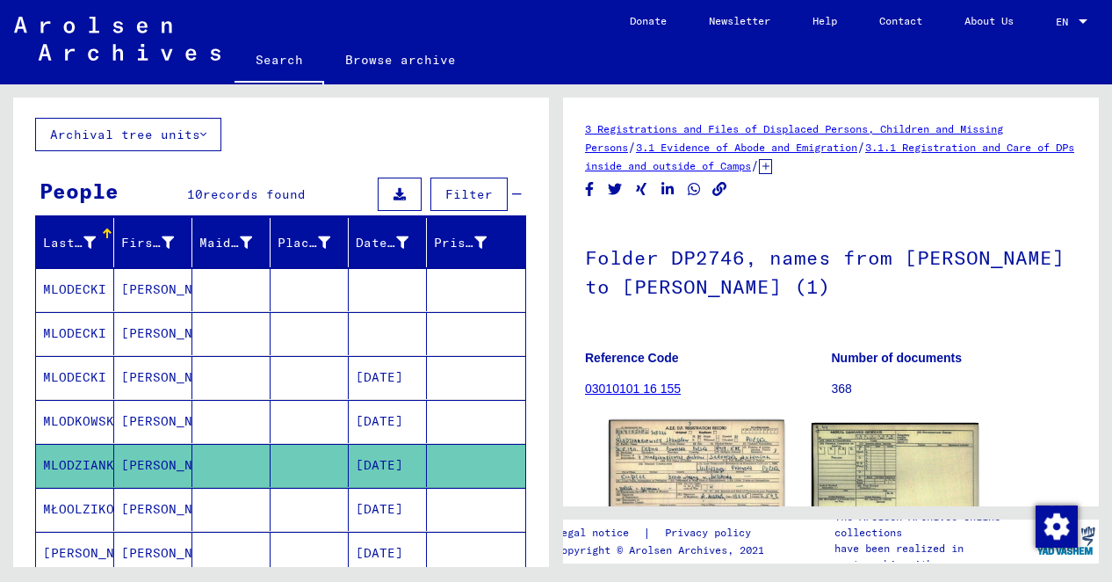
click at [722, 469] on img at bounding box center [697, 474] width 176 height 108
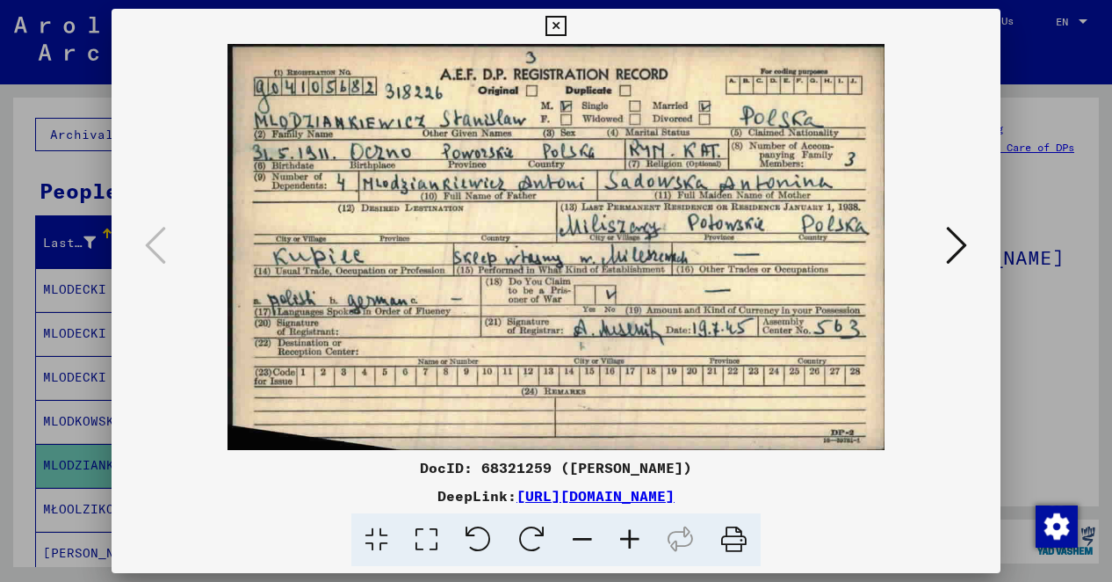
click at [561, 27] on icon at bounding box center [556, 26] width 20 height 21
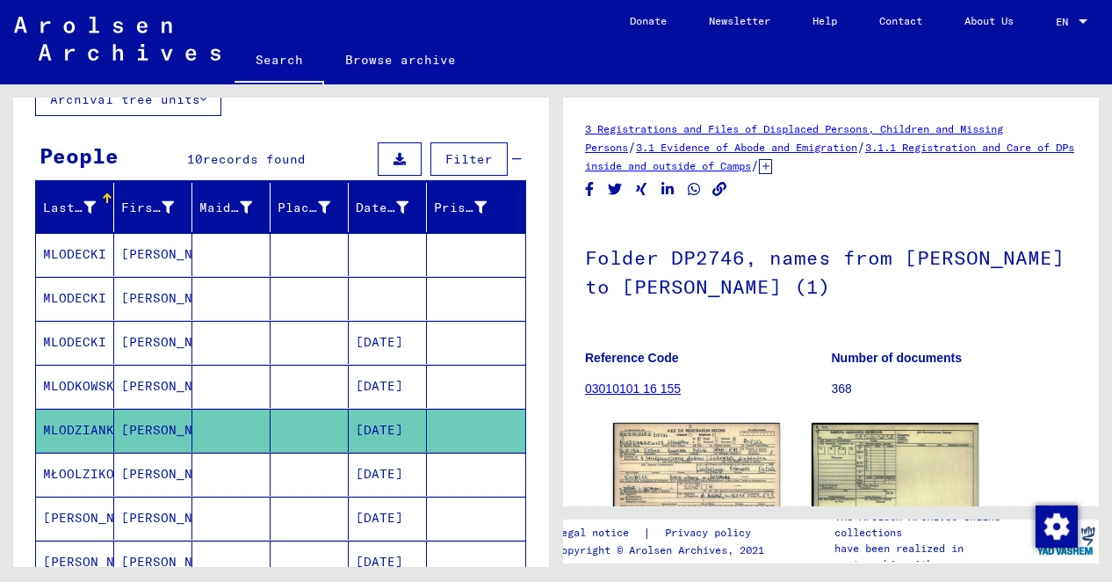
scroll to position [176, 0]
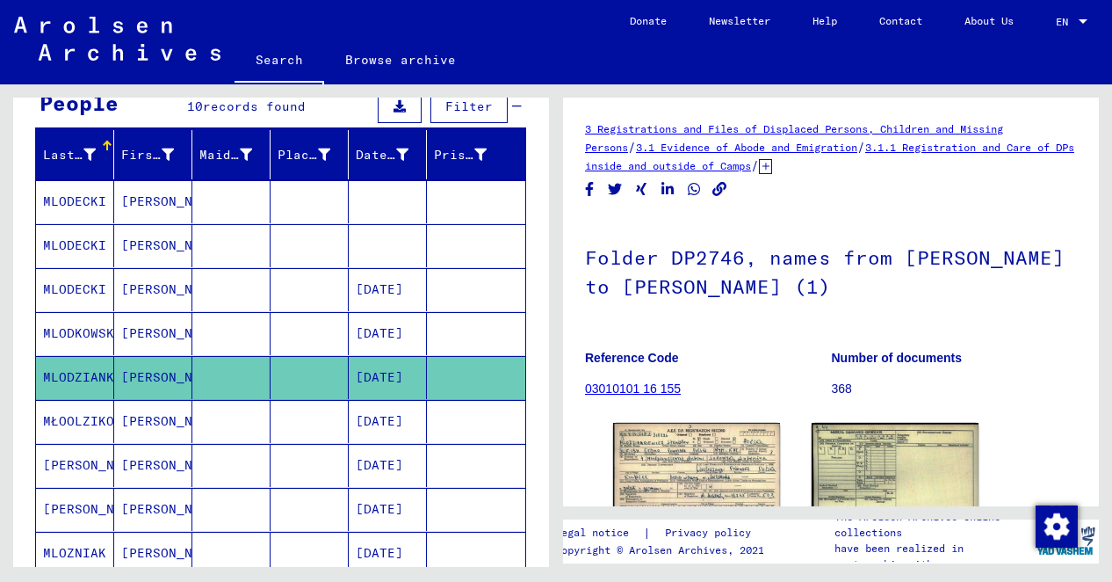
click at [151, 407] on mat-cell "[PERSON_NAME]" at bounding box center [153, 421] width 78 height 43
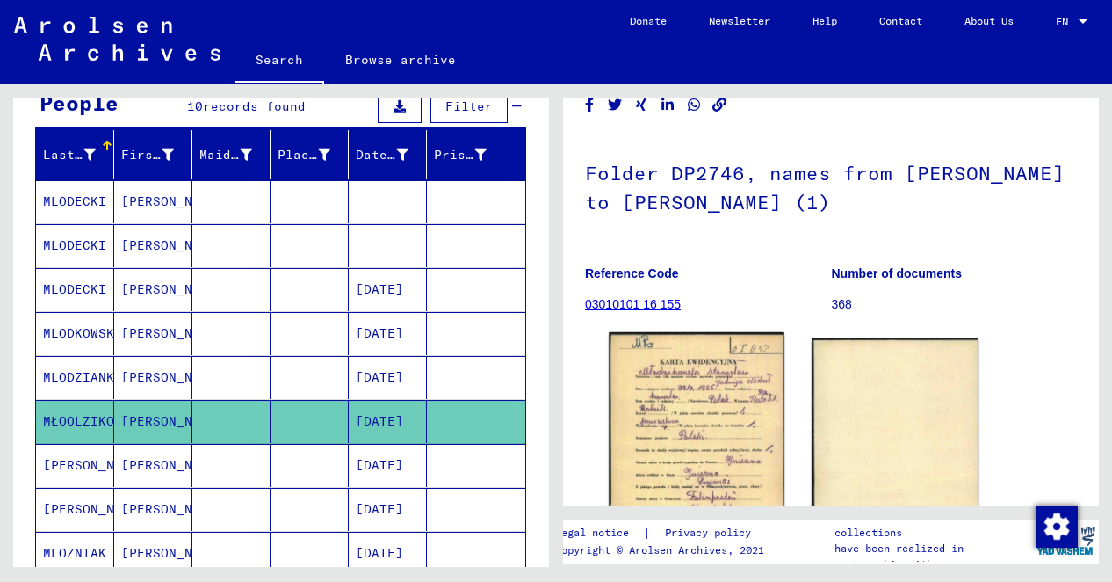
scroll to position [264, 0]
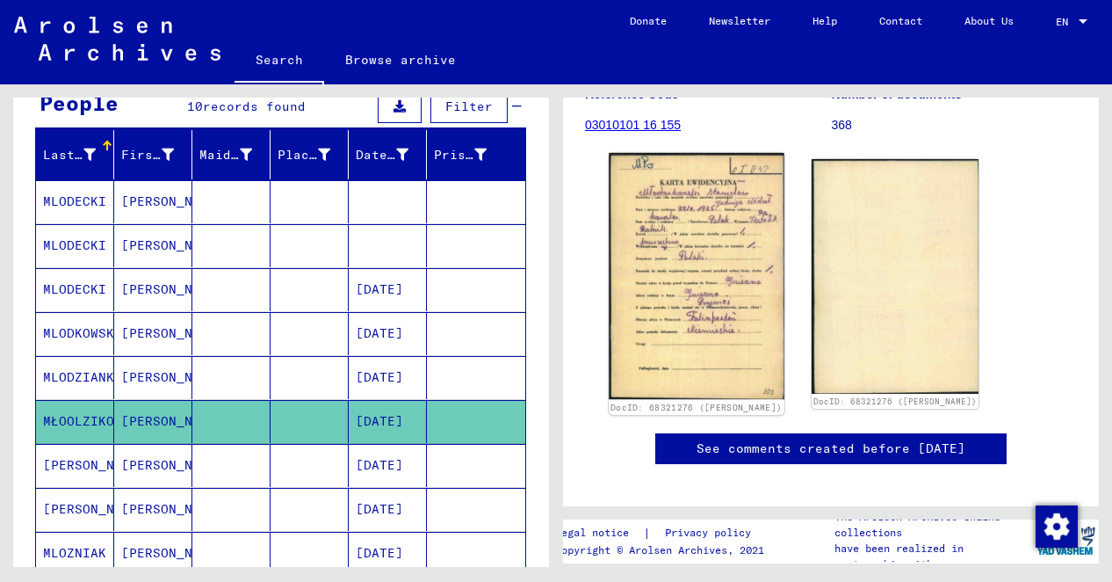
click at [710, 284] on img at bounding box center [697, 276] width 176 height 246
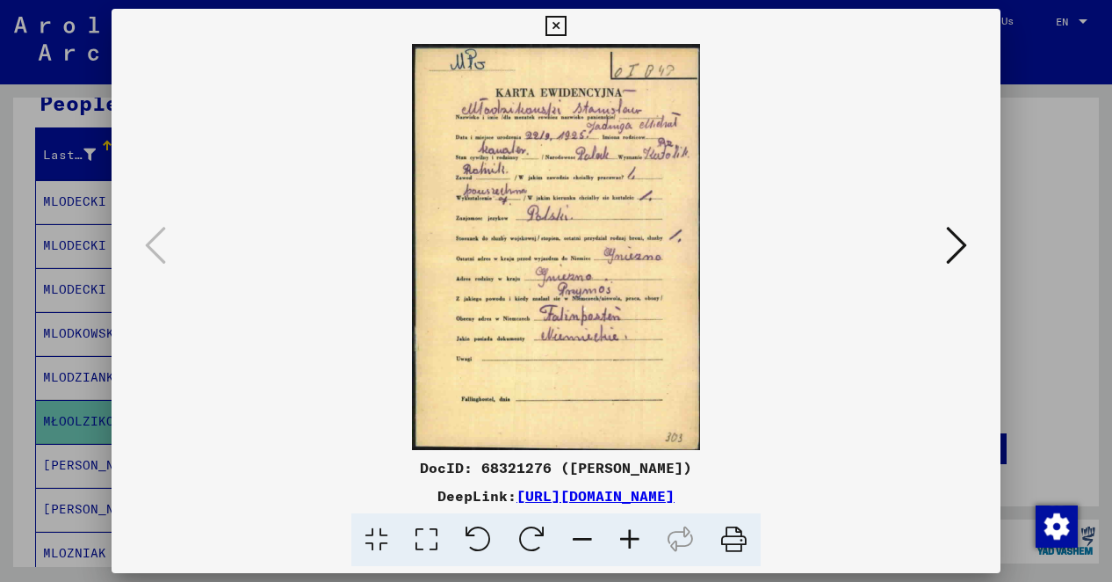
click at [938, 247] on img at bounding box center [556, 247] width 771 height 406
click at [963, 250] on icon at bounding box center [956, 245] width 21 height 42
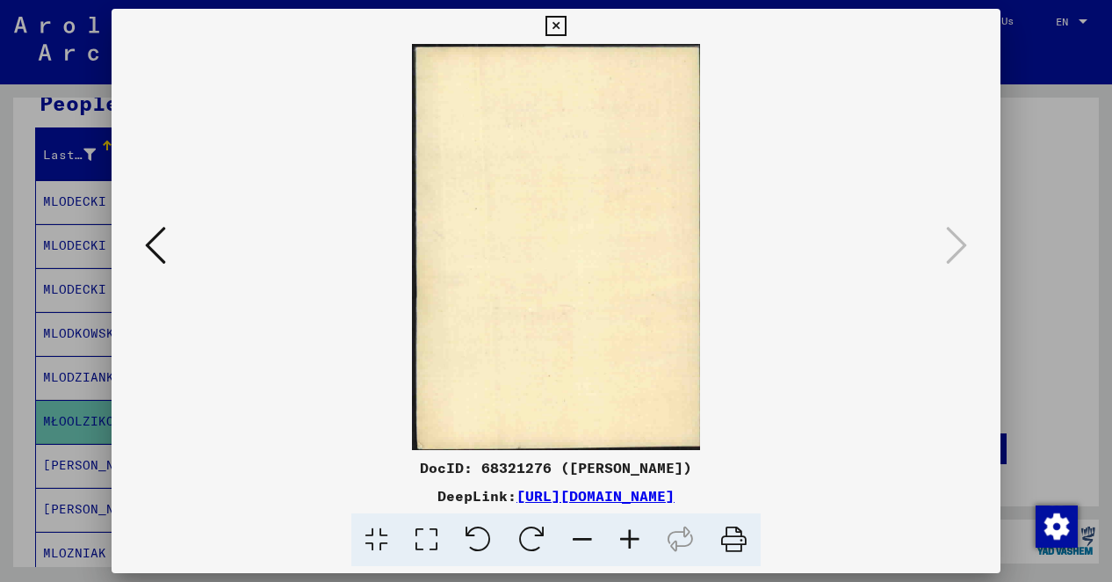
click at [552, 25] on icon at bounding box center [556, 26] width 20 height 21
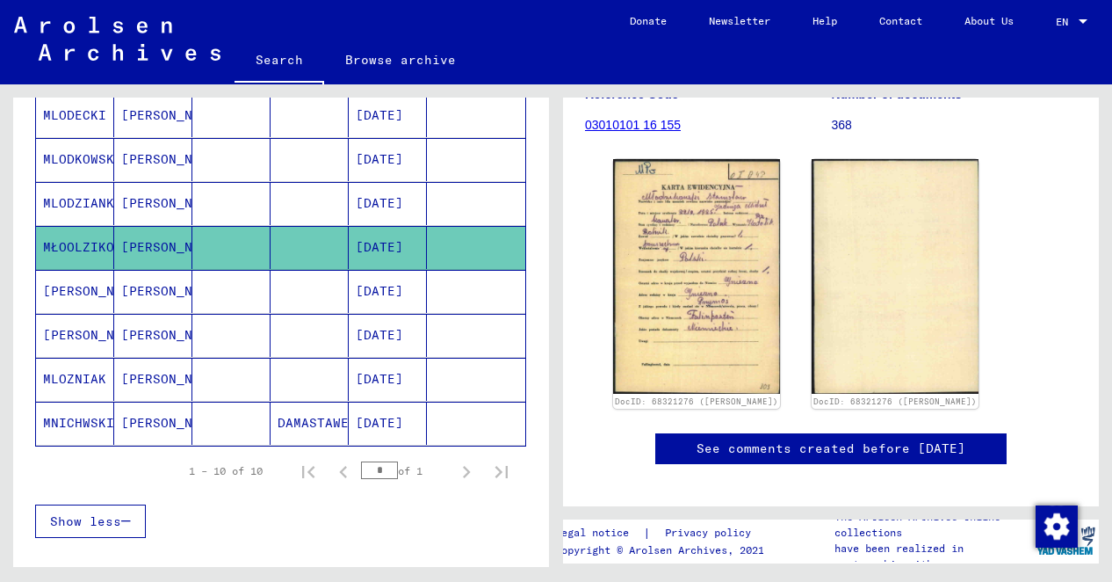
scroll to position [351, 0]
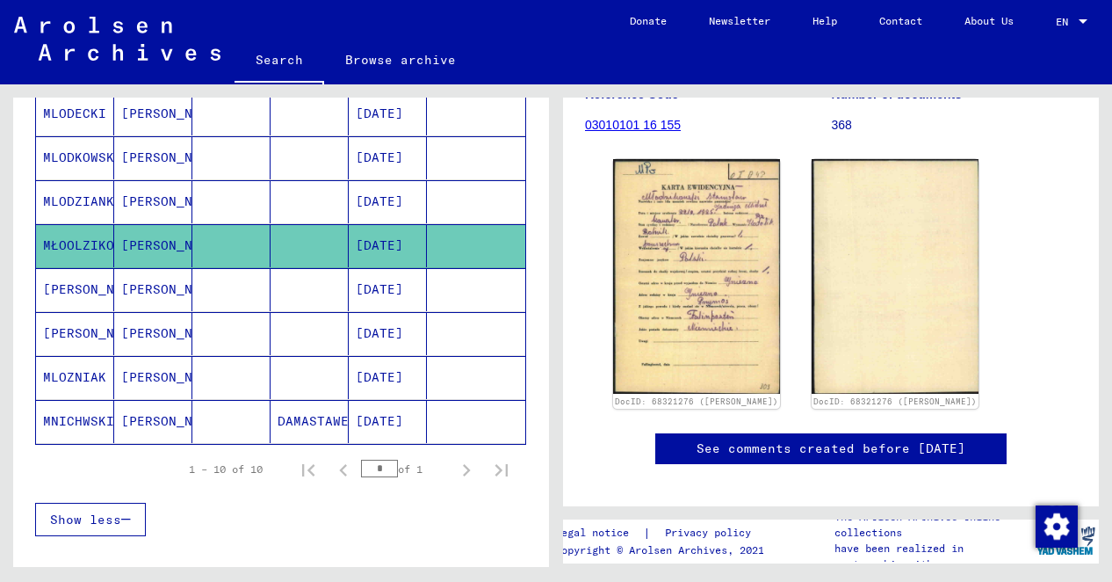
click at [145, 281] on mat-cell "[PERSON_NAME]" at bounding box center [153, 289] width 78 height 43
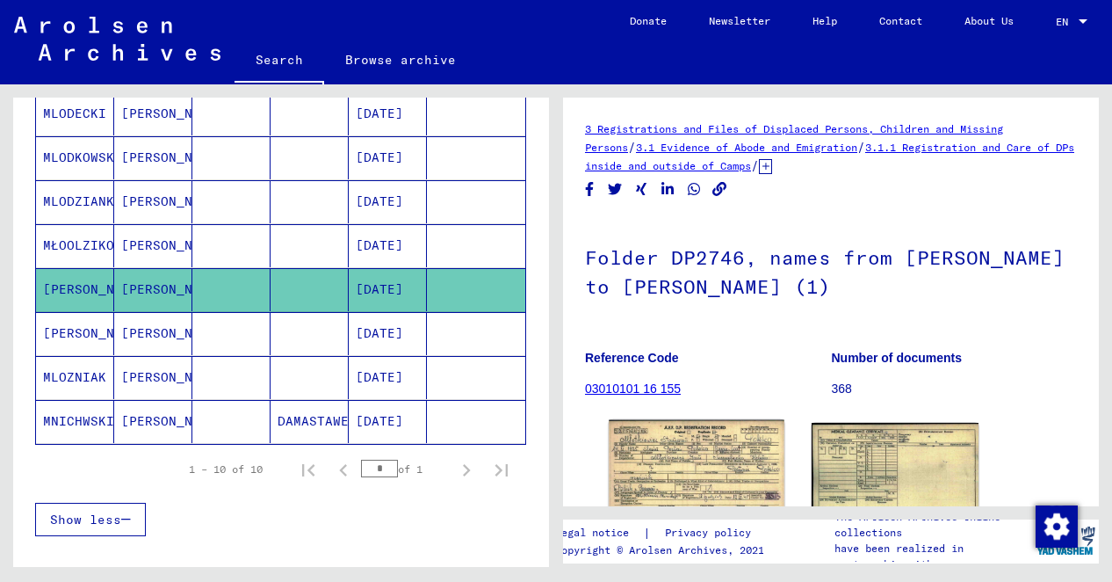
click at [749, 488] on img at bounding box center [697, 476] width 176 height 112
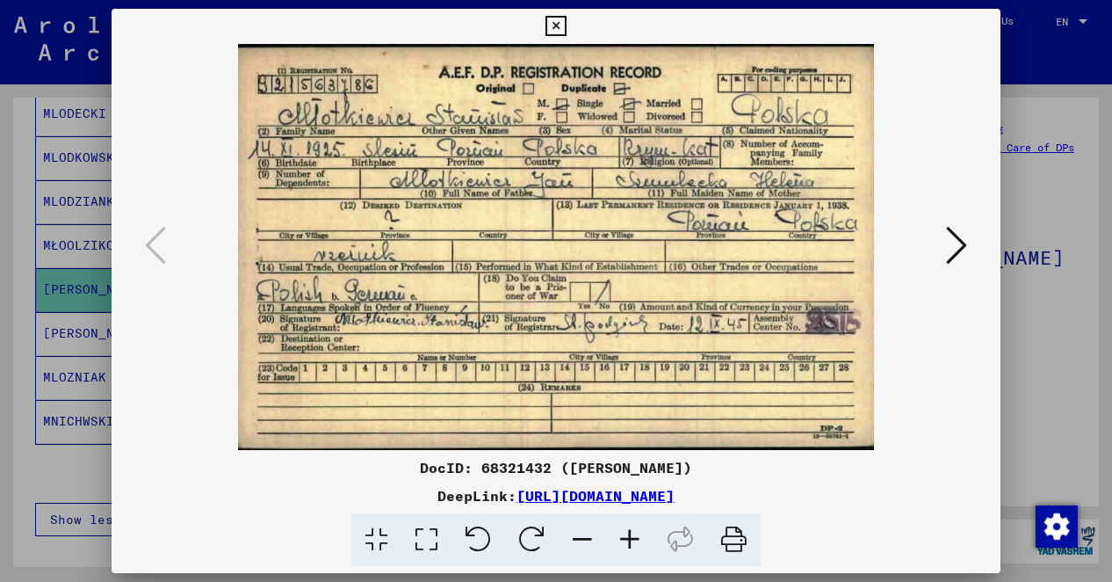
click at [551, 27] on icon at bounding box center [556, 26] width 20 height 21
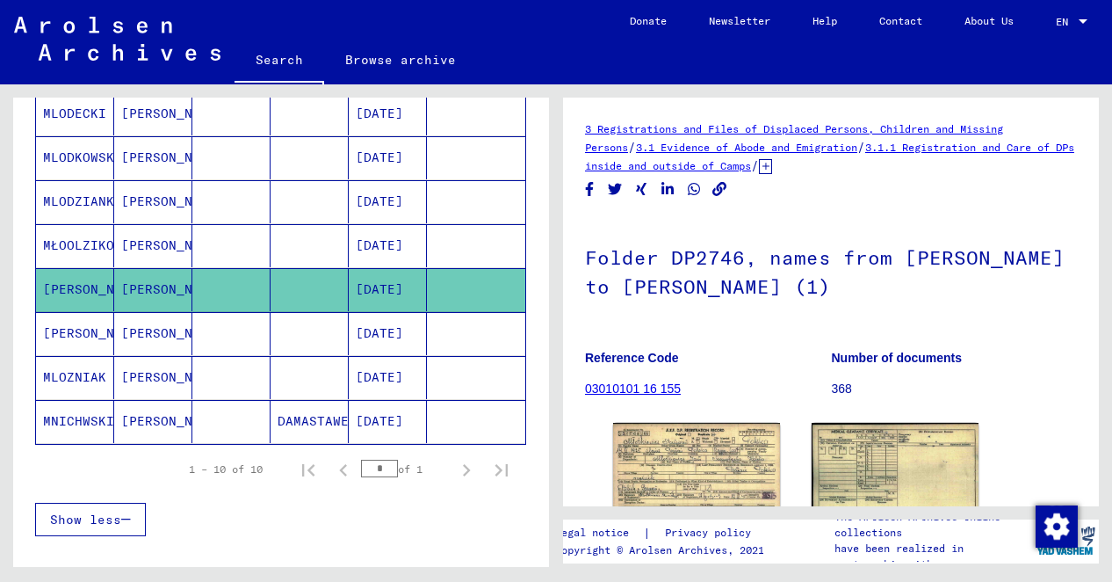
click at [118, 312] on mat-cell "[PERSON_NAME]" at bounding box center [153, 333] width 78 height 43
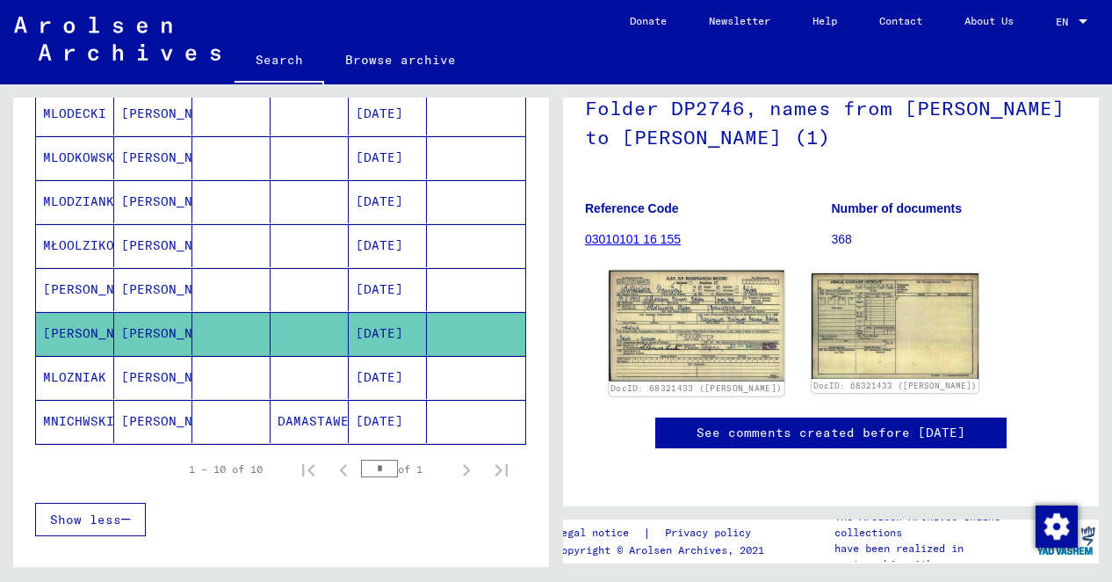
scroll to position [176, 0]
click at [703, 316] on img at bounding box center [697, 326] width 176 height 111
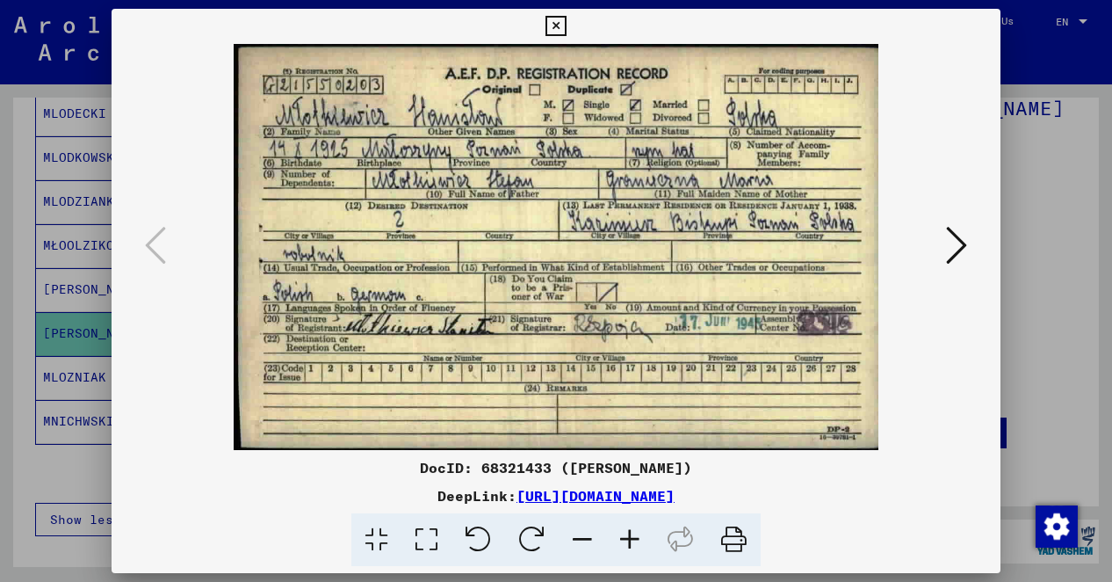
click at [554, 25] on icon at bounding box center [556, 26] width 20 height 21
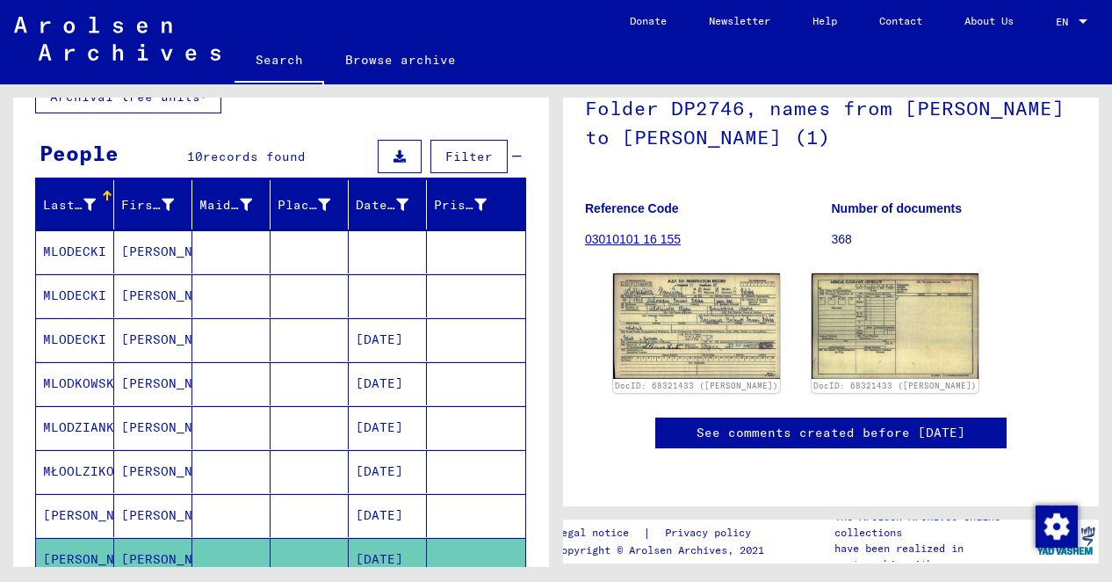
scroll to position [88, 0]
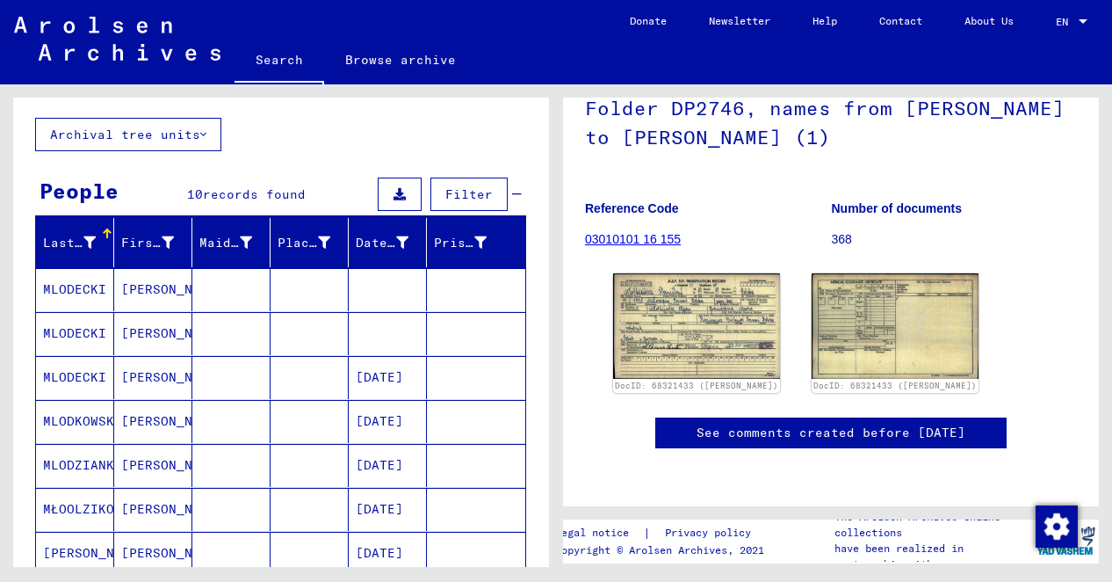
click at [136, 279] on mat-cell "[PERSON_NAME]" at bounding box center [153, 289] width 78 height 43
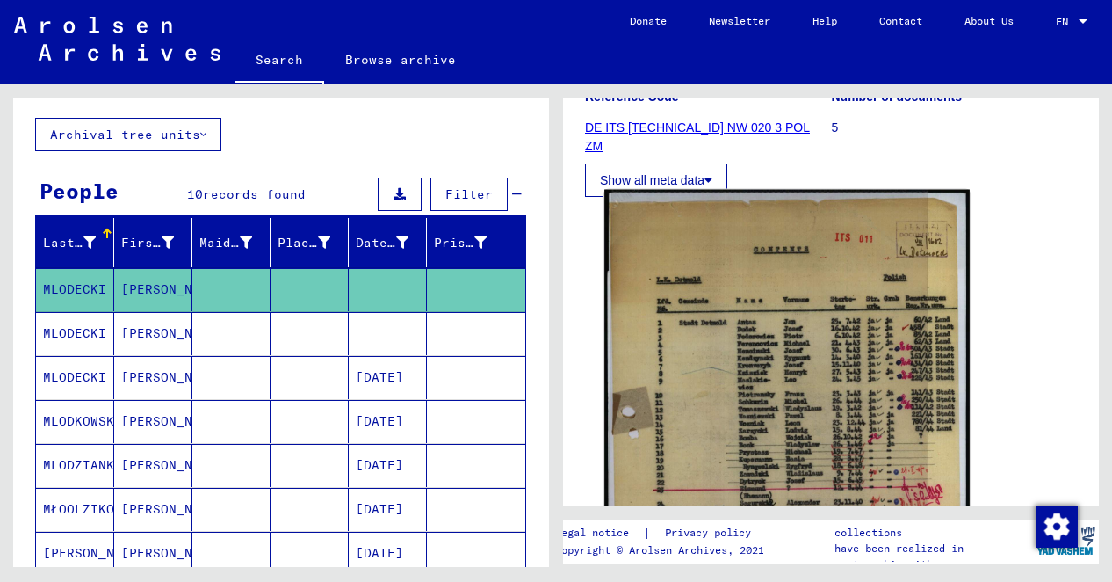
scroll to position [439, 0]
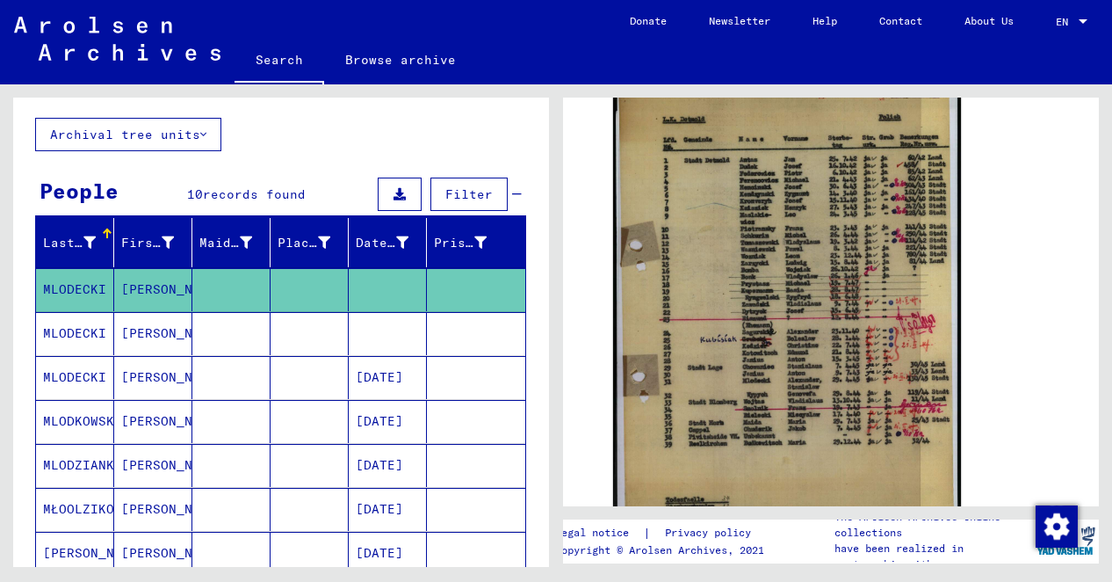
click at [148, 340] on mat-cell "[PERSON_NAME]" at bounding box center [153, 333] width 78 height 43
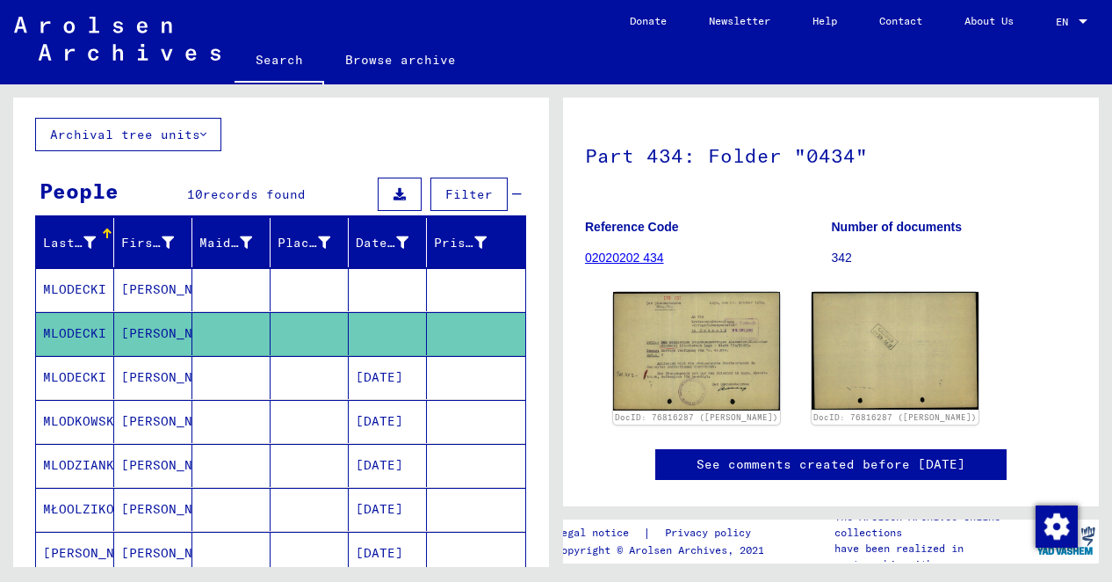
scroll to position [264, 0]
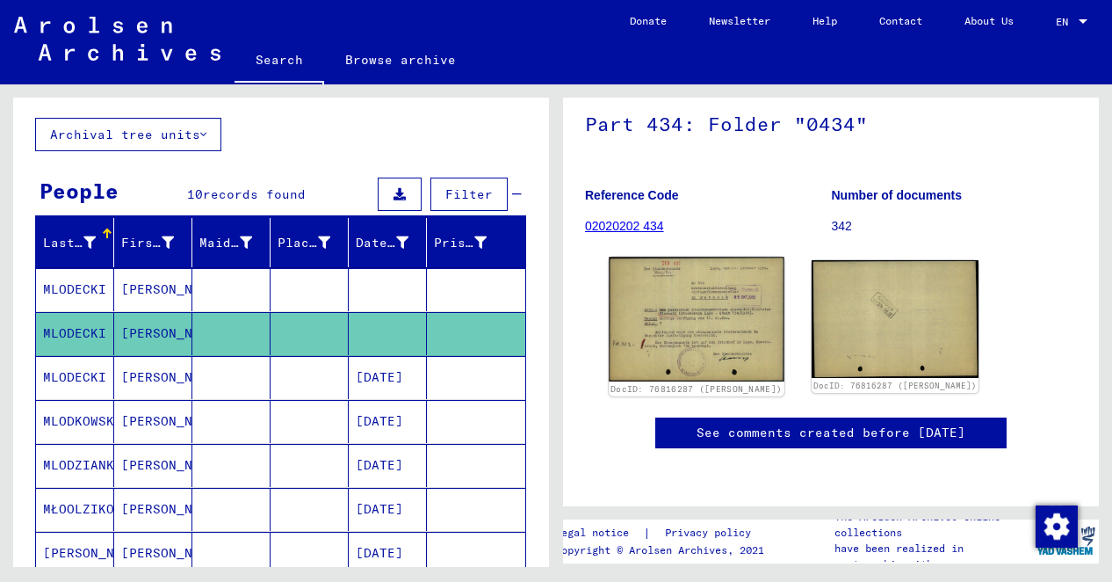
click at [702, 257] on img at bounding box center [697, 319] width 176 height 124
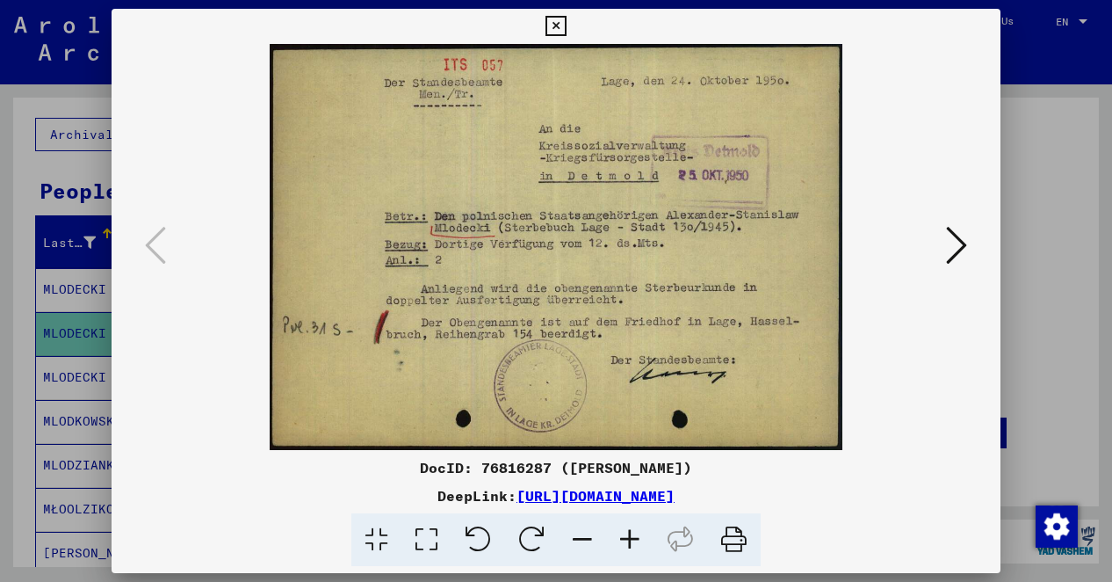
click at [951, 249] on icon at bounding box center [956, 245] width 21 height 42
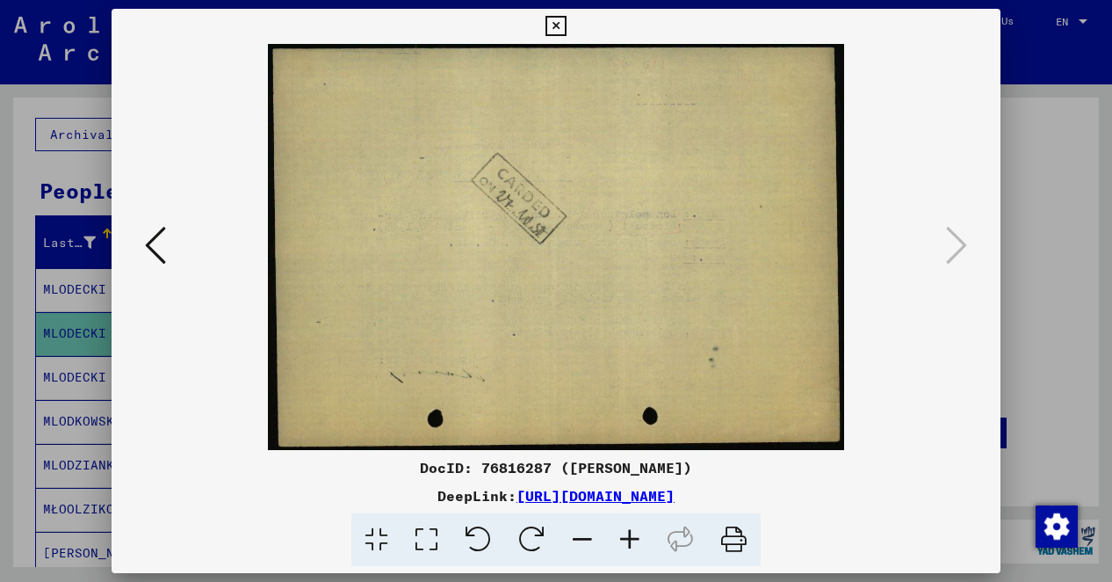
click at [554, 32] on icon at bounding box center [556, 26] width 20 height 21
